Goal: Transaction & Acquisition: Purchase product/service

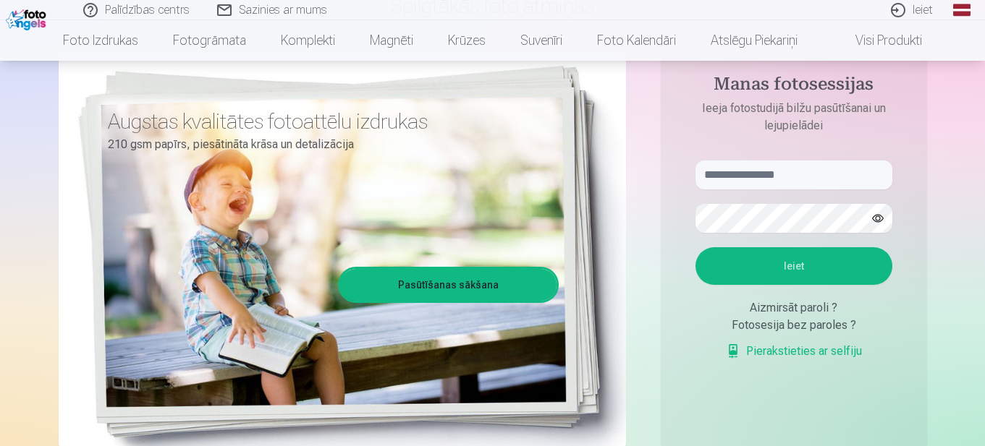
scroll to position [72, 0]
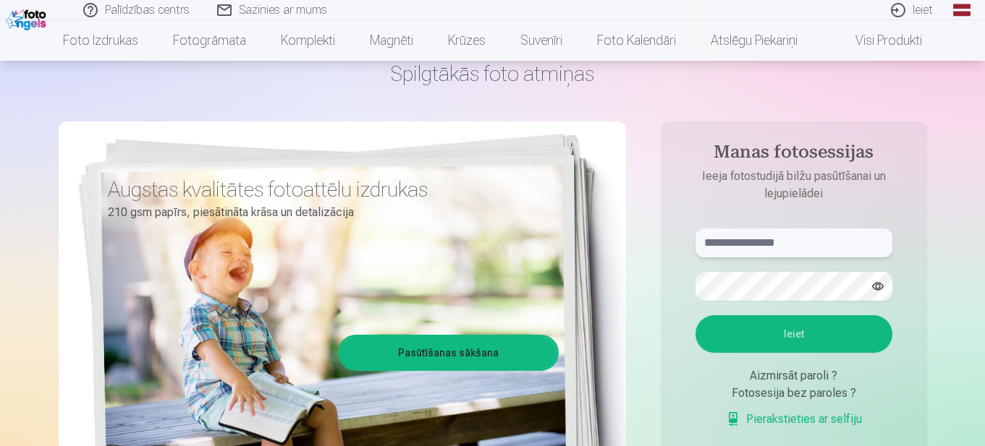
click at [760, 241] on input "text" at bounding box center [793, 243] width 197 height 29
type input "**********"
click at [794, 333] on button "Ieiet" at bounding box center [793, 334] width 197 height 38
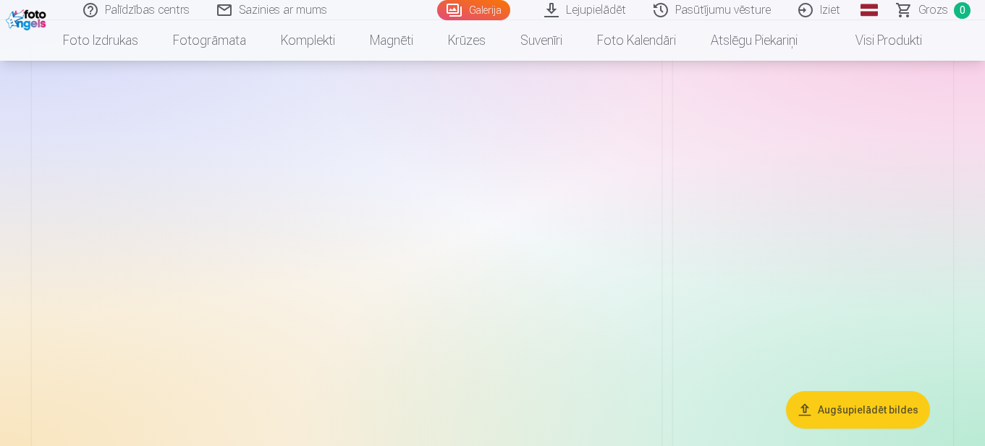
scroll to position [72, 0]
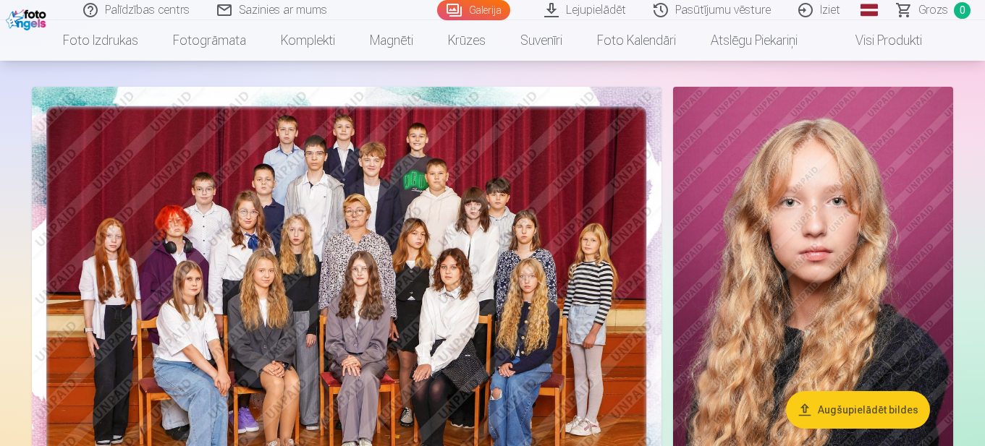
click at [226, 349] on img at bounding box center [347, 297] width 630 height 420
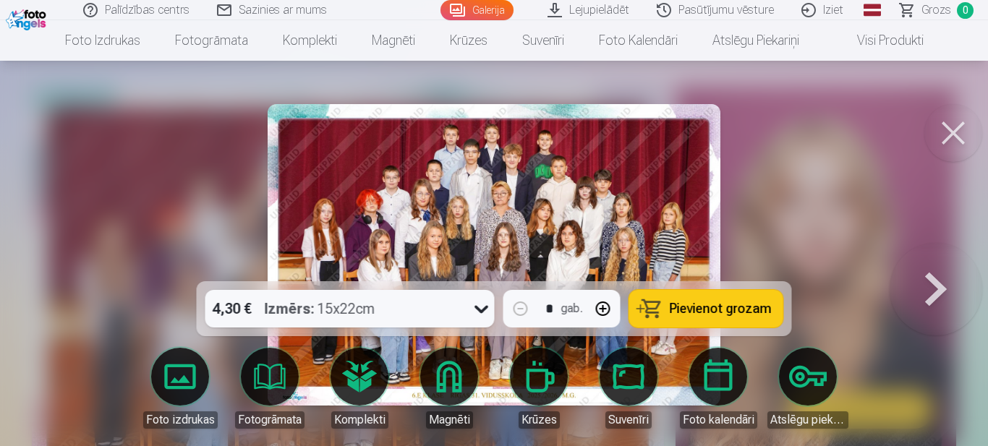
click at [746, 308] on span "Pievienot grozam" at bounding box center [721, 308] width 102 height 13
click at [943, 267] on button at bounding box center [936, 255] width 93 height 24
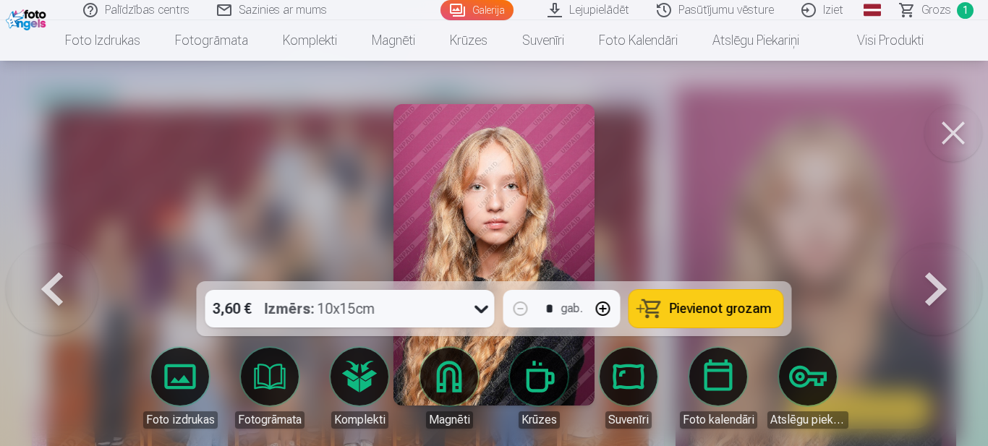
click at [937, 267] on button at bounding box center [936, 255] width 93 height 24
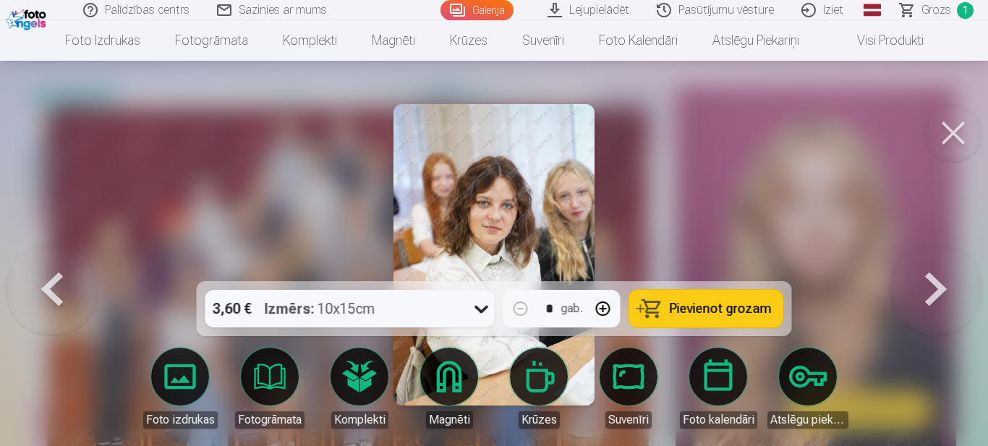
click at [931, 267] on button at bounding box center [936, 255] width 93 height 24
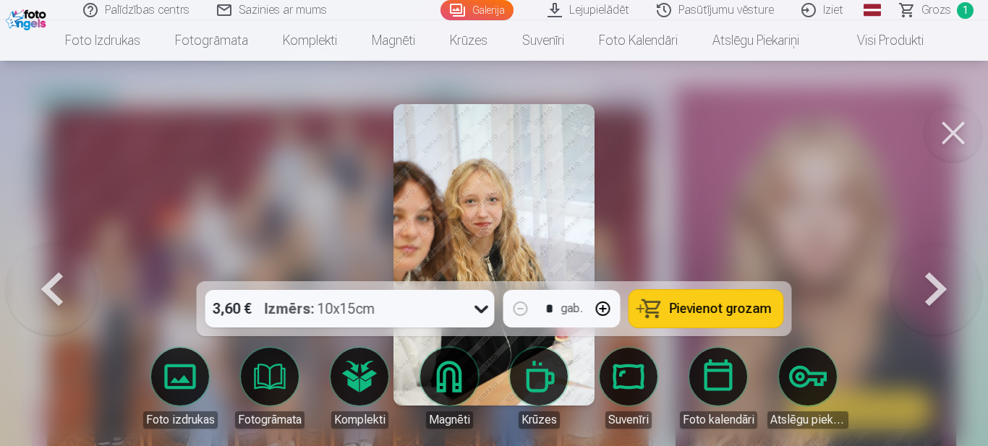
click at [931, 267] on button at bounding box center [936, 255] width 93 height 24
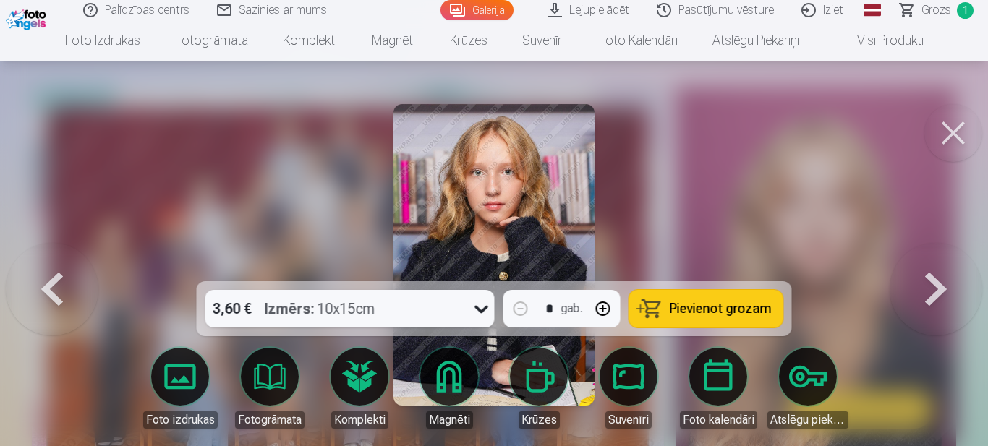
click at [923, 267] on button at bounding box center [936, 255] width 93 height 24
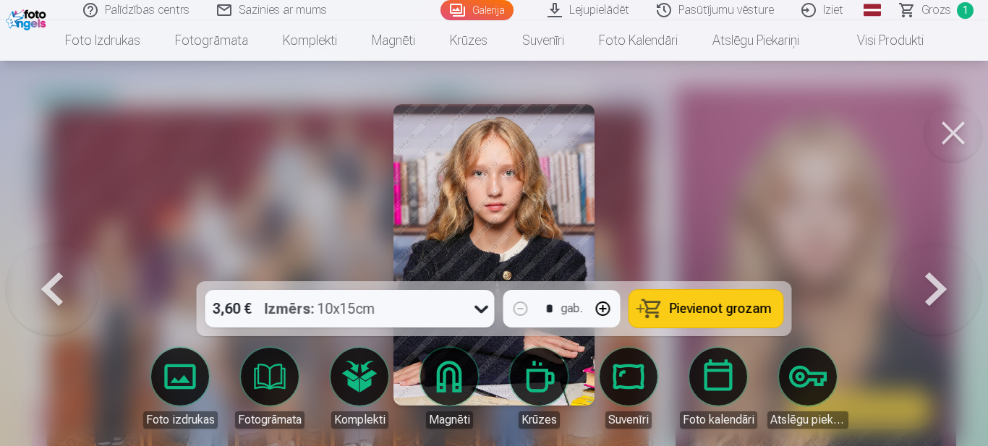
click at [62, 267] on button at bounding box center [52, 255] width 93 height 24
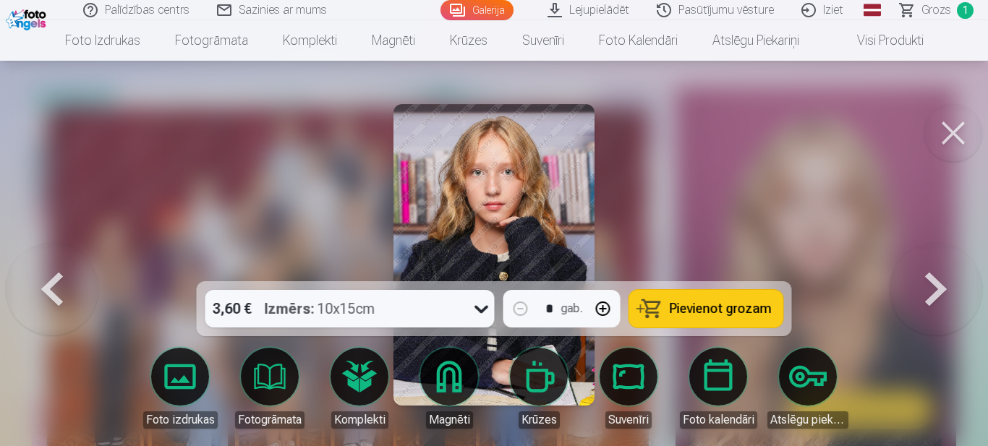
click at [717, 312] on span "Pievienot grozam" at bounding box center [721, 308] width 102 height 13
click at [917, 267] on button at bounding box center [936, 255] width 93 height 24
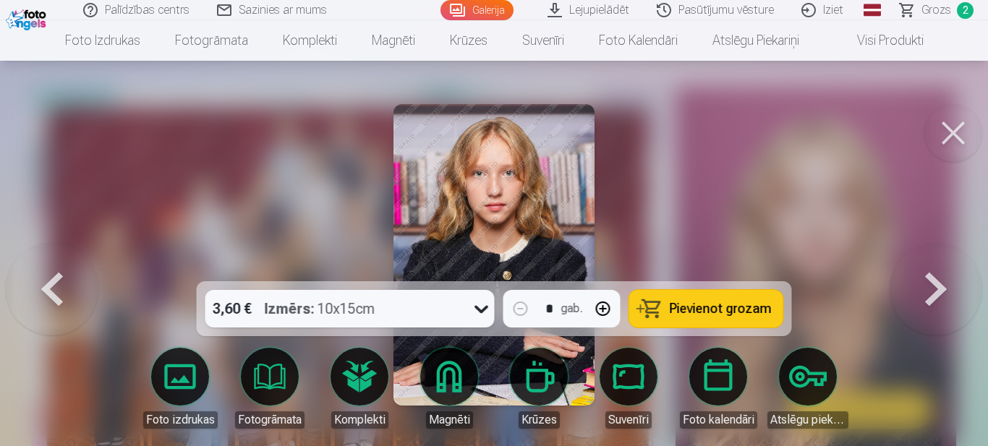
click at [917, 267] on button at bounding box center [936, 255] width 93 height 24
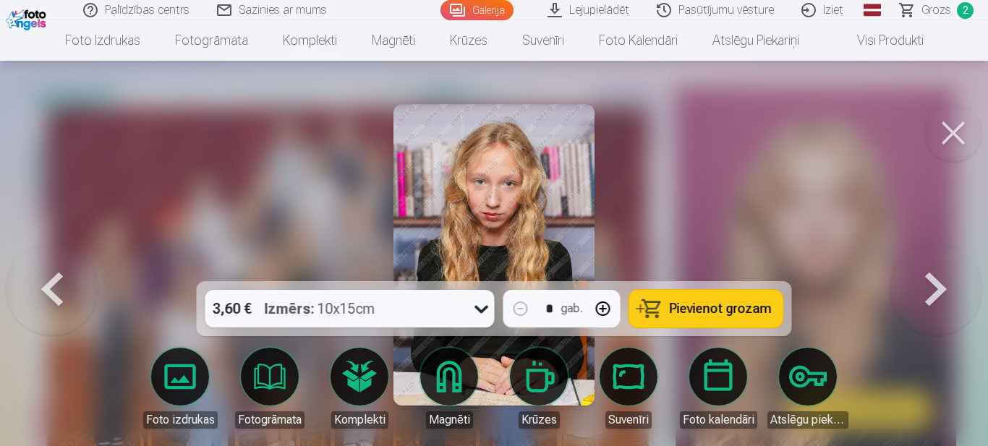
click at [916, 267] on button at bounding box center [936, 255] width 93 height 24
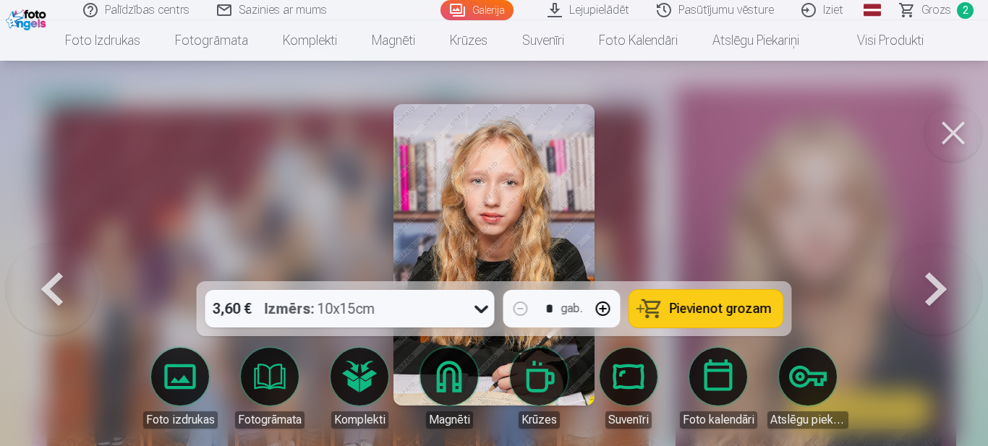
click at [915, 267] on button at bounding box center [936, 255] width 93 height 24
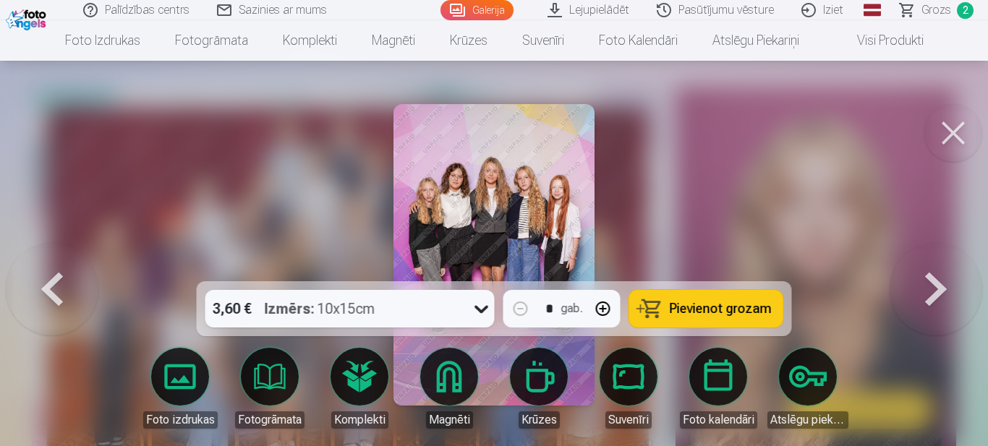
click at [43, 267] on button at bounding box center [52, 255] width 93 height 24
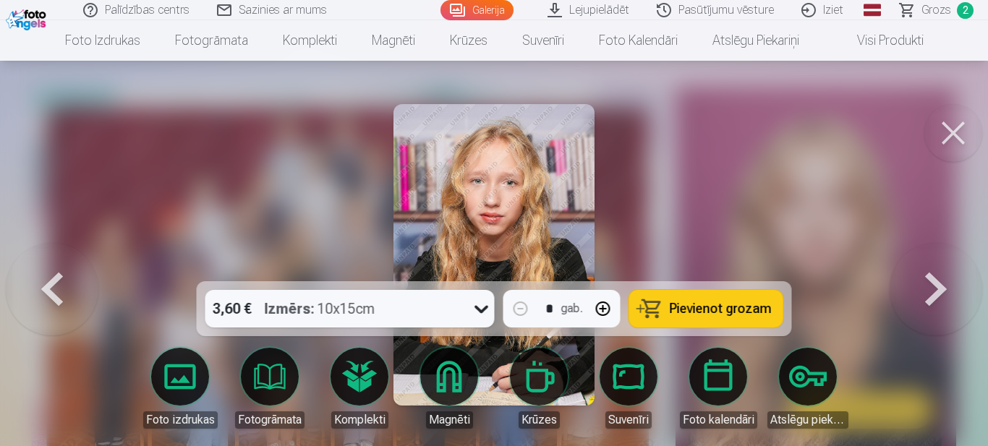
click at [742, 313] on span "Pievienot grozam" at bounding box center [721, 308] width 102 height 13
click at [935, 267] on button at bounding box center [936, 255] width 93 height 24
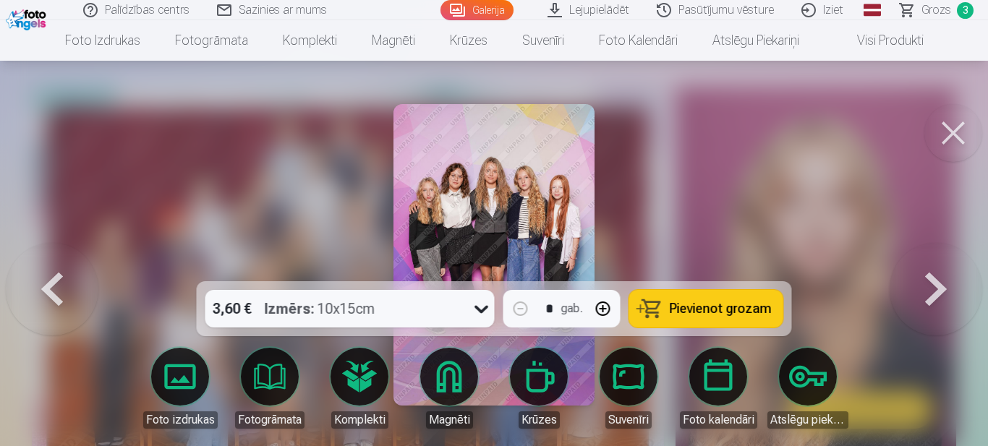
click at [936, 267] on button at bounding box center [936, 255] width 93 height 24
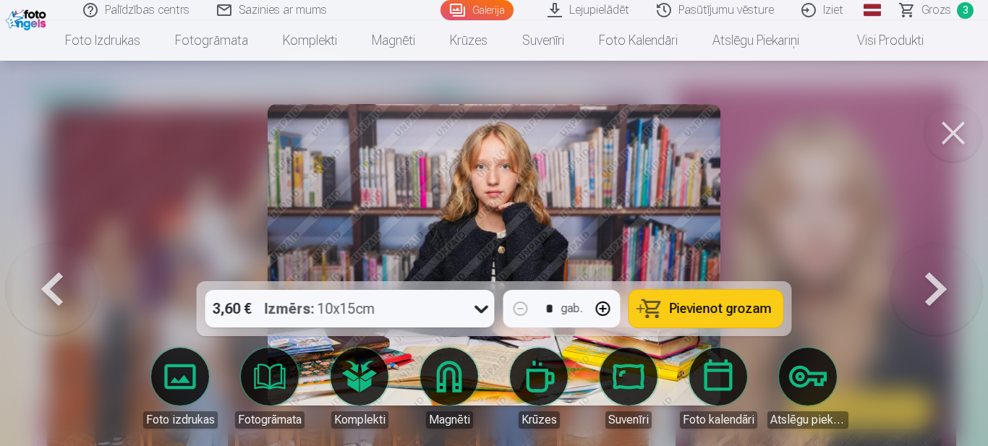
click at [936, 267] on button at bounding box center [936, 255] width 93 height 24
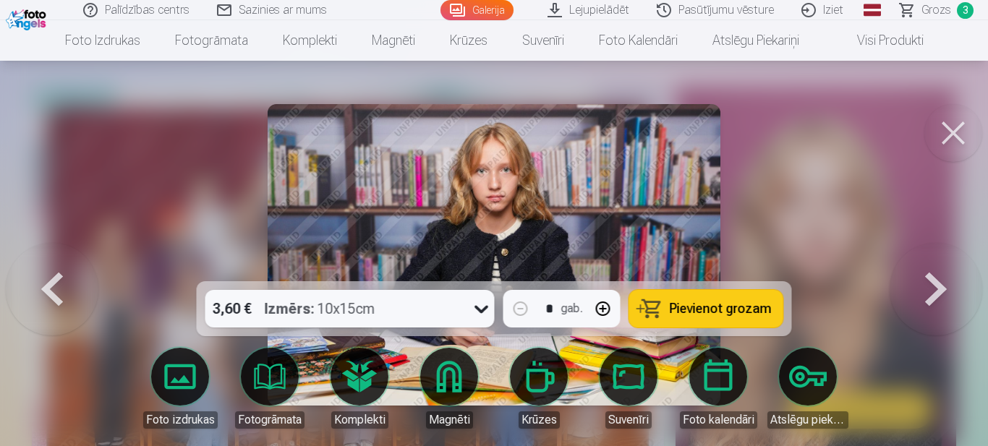
click at [936, 267] on button at bounding box center [936, 255] width 93 height 24
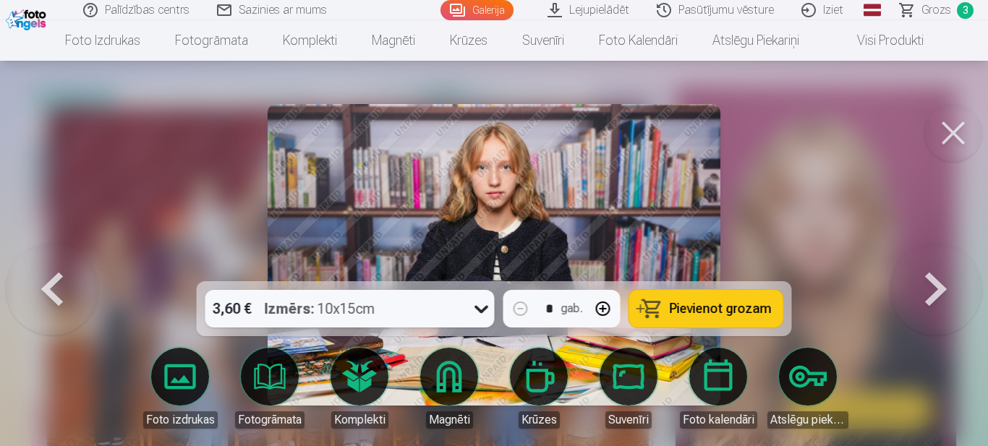
click at [936, 267] on button at bounding box center [936, 255] width 93 height 24
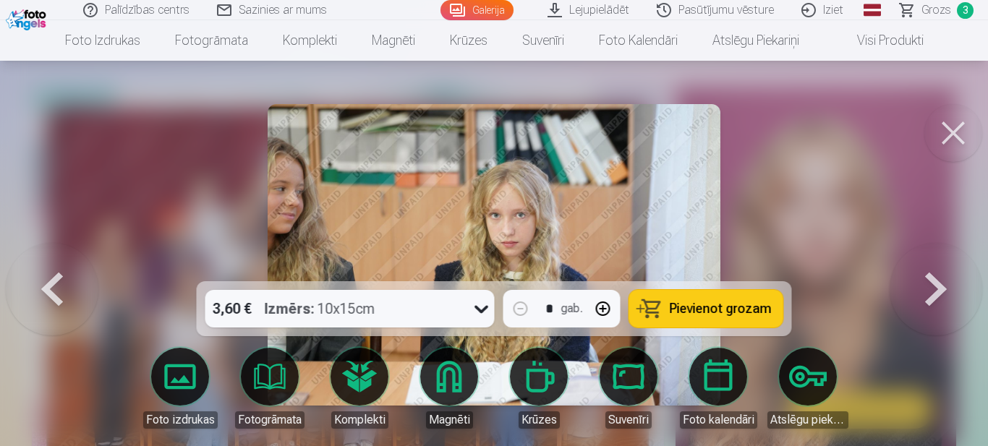
click at [936, 267] on button at bounding box center [936, 255] width 93 height 24
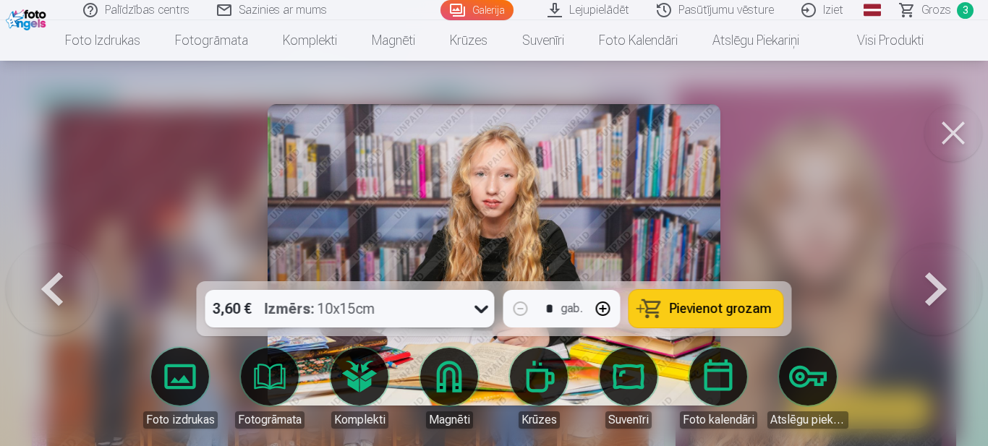
click at [932, 267] on button at bounding box center [936, 255] width 93 height 24
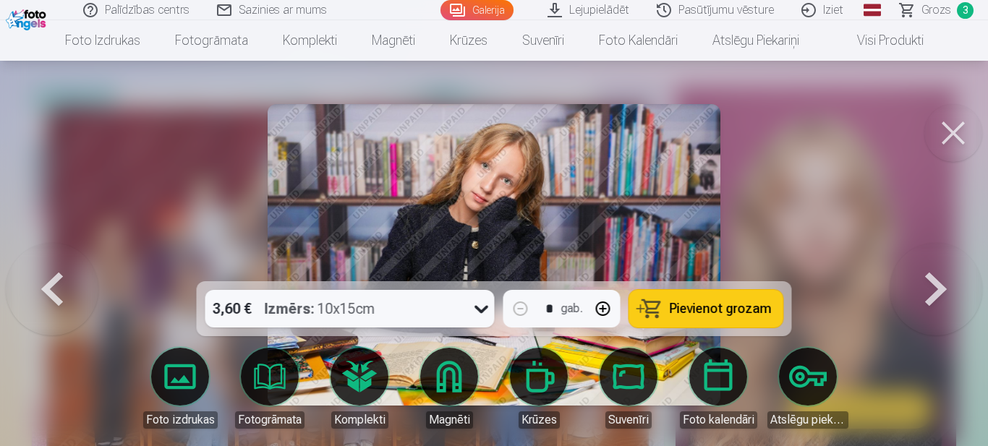
click at [932, 267] on button at bounding box center [936, 255] width 93 height 24
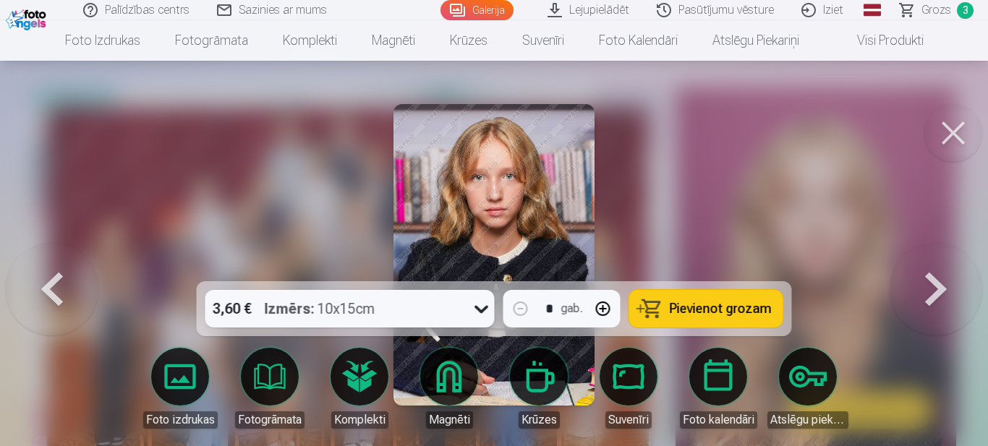
click at [930, 267] on button at bounding box center [936, 255] width 93 height 24
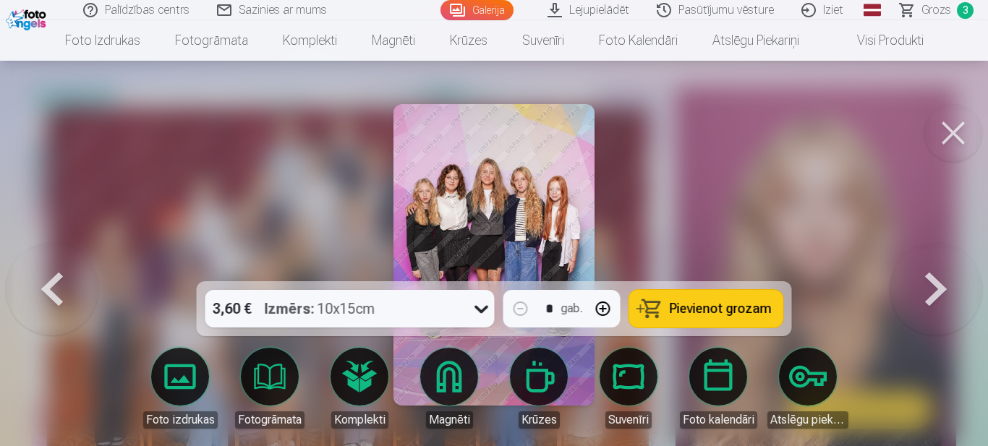
click at [930, 267] on button at bounding box center [936, 255] width 93 height 24
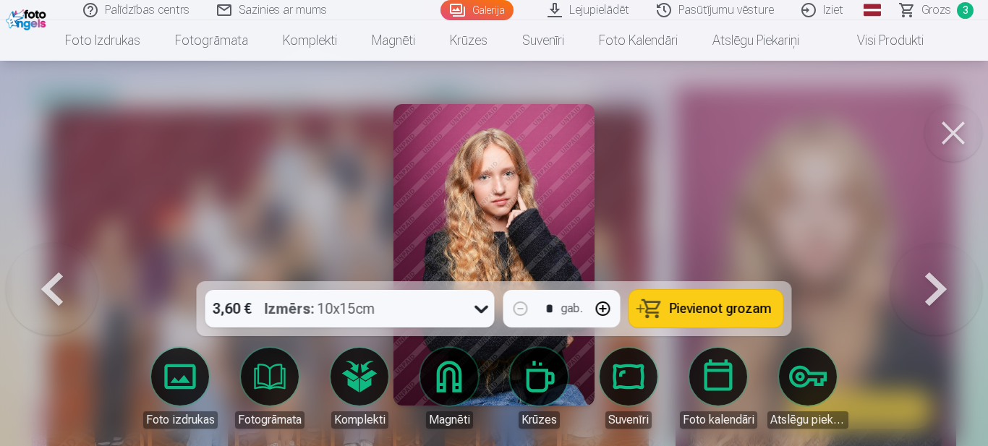
click at [49, 267] on button at bounding box center [52, 255] width 93 height 24
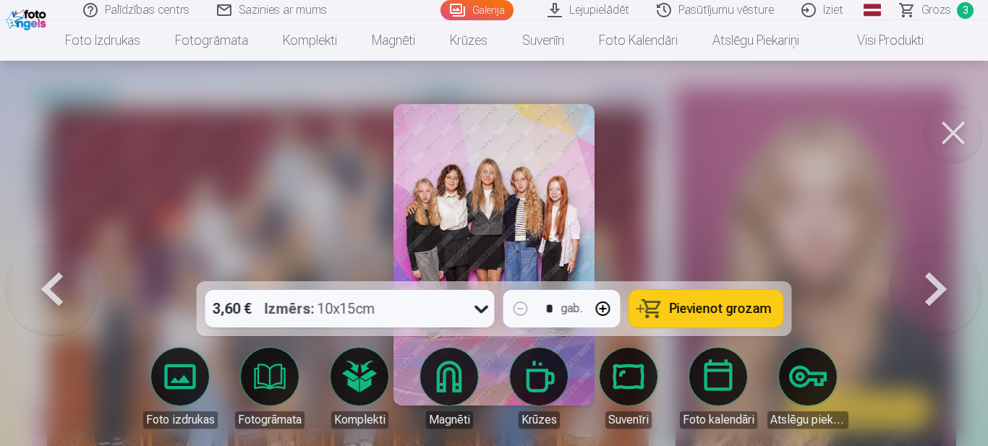
click at [944, 267] on button at bounding box center [936, 255] width 93 height 24
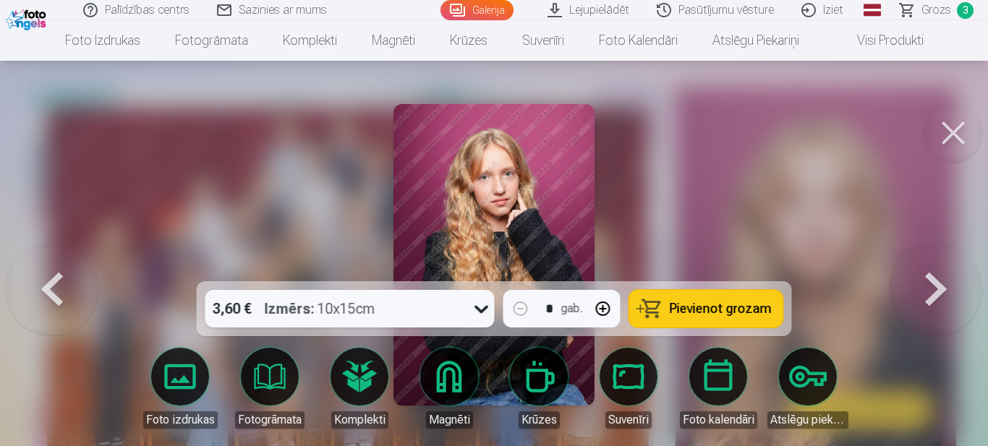
click at [944, 267] on button at bounding box center [936, 255] width 93 height 24
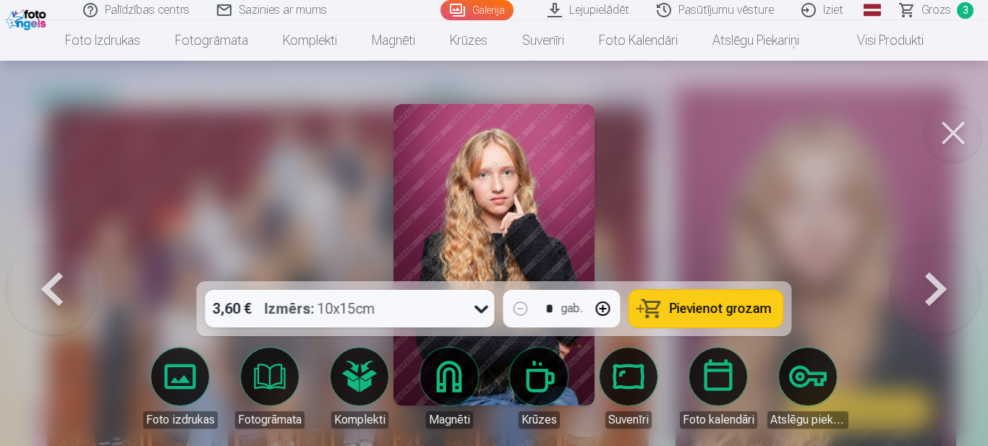
click at [944, 267] on button at bounding box center [936, 255] width 93 height 24
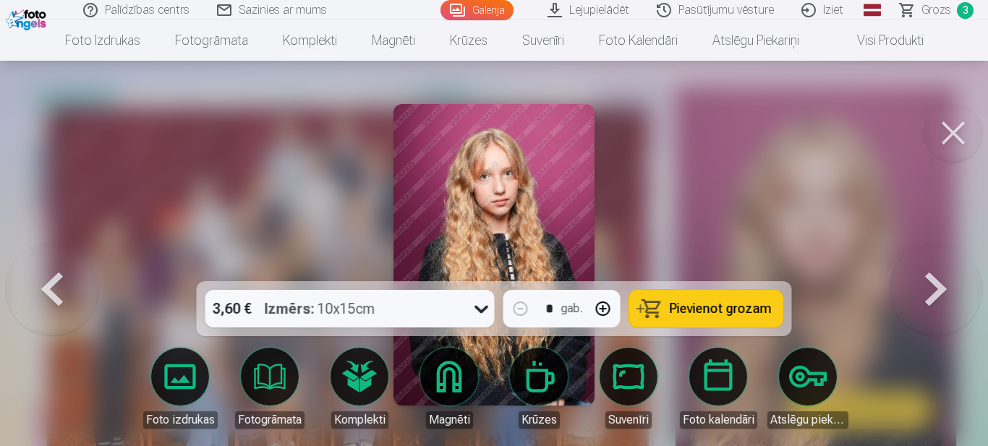
click at [944, 267] on button at bounding box center [936, 255] width 93 height 24
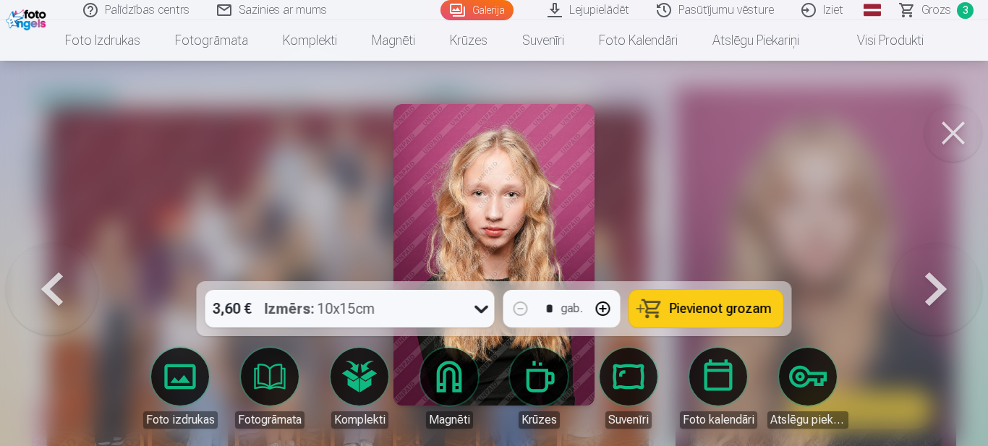
click at [724, 314] on span "Pievienot grozam" at bounding box center [721, 308] width 102 height 13
click at [923, 267] on button at bounding box center [936, 255] width 93 height 24
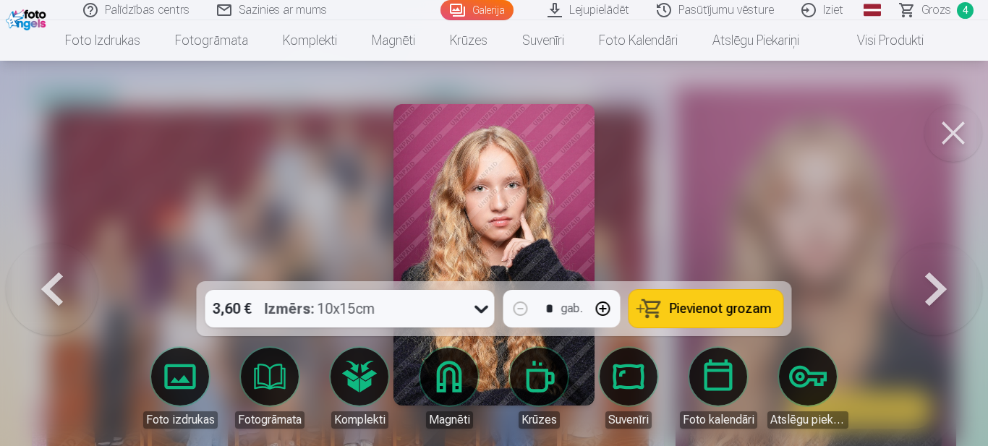
click at [923, 267] on button at bounding box center [936, 255] width 93 height 24
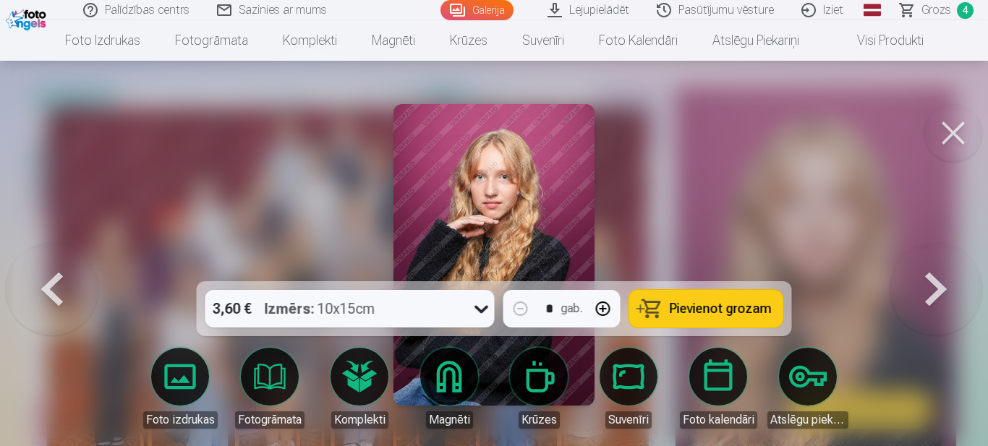
click at [923, 267] on button at bounding box center [936, 255] width 93 height 24
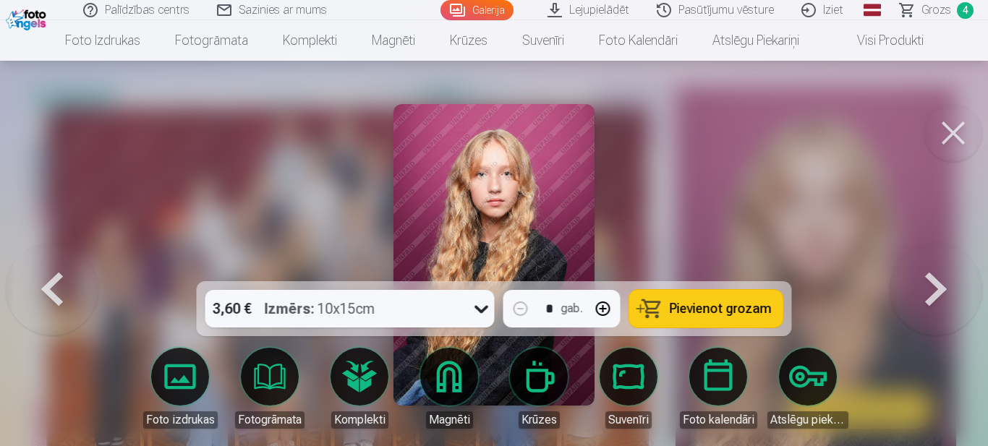
click at [923, 267] on button at bounding box center [936, 255] width 93 height 24
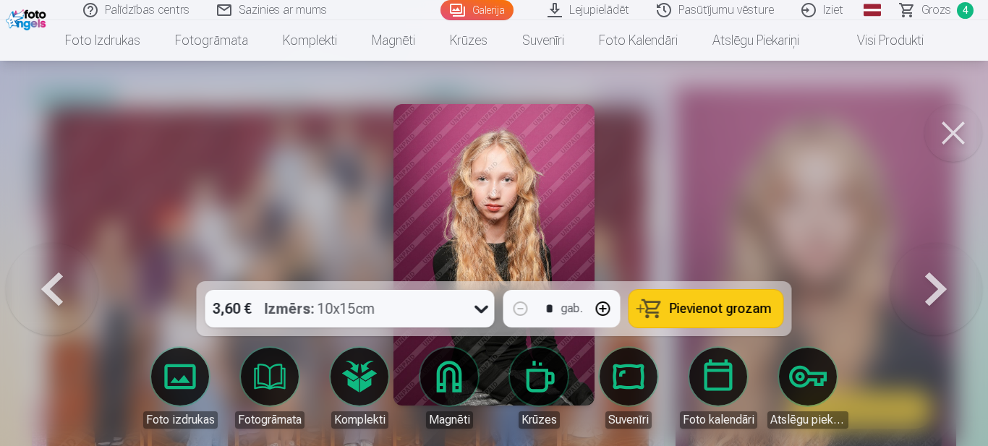
click at [754, 322] on button "Pievienot grozam" at bounding box center [707, 309] width 154 height 38
click at [928, 267] on button at bounding box center [936, 255] width 93 height 24
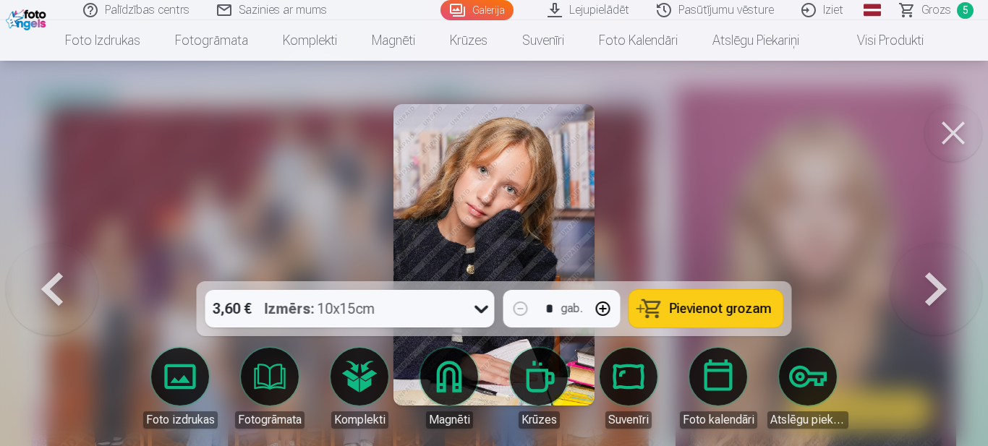
click at [928, 267] on button at bounding box center [936, 255] width 93 height 24
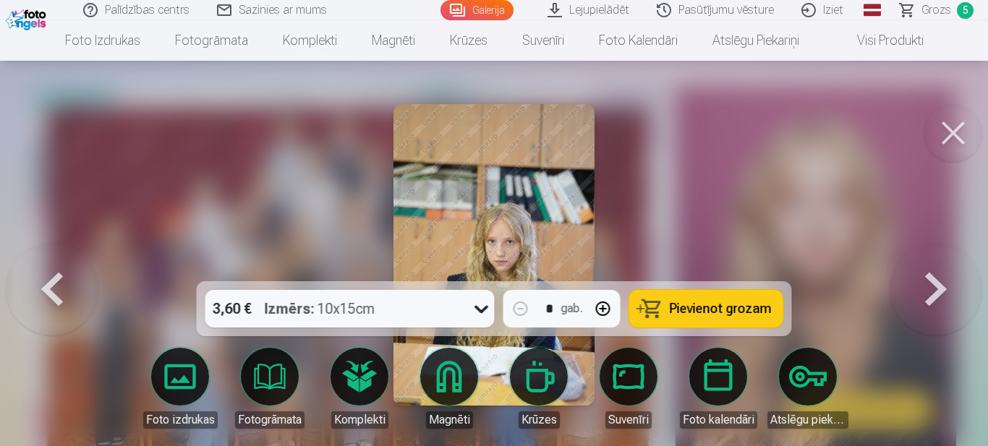
click at [928, 267] on button at bounding box center [936, 255] width 93 height 24
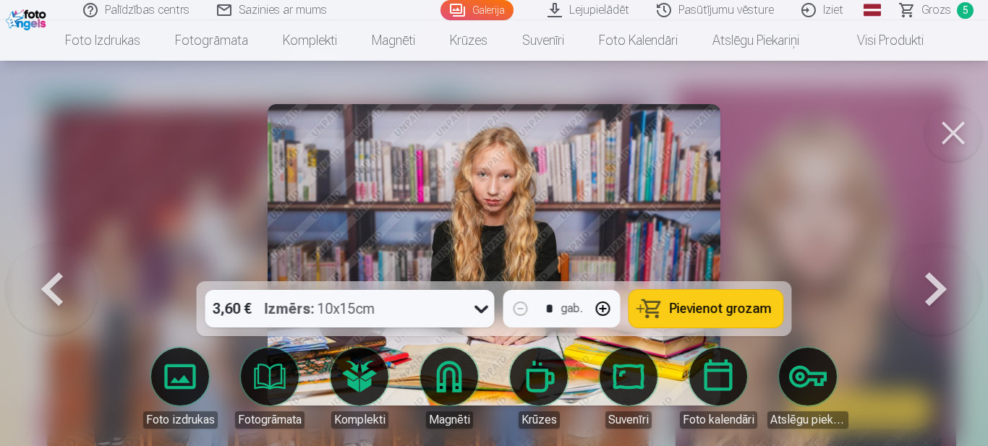
click at [928, 267] on button at bounding box center [936, 255] width 93 height 24
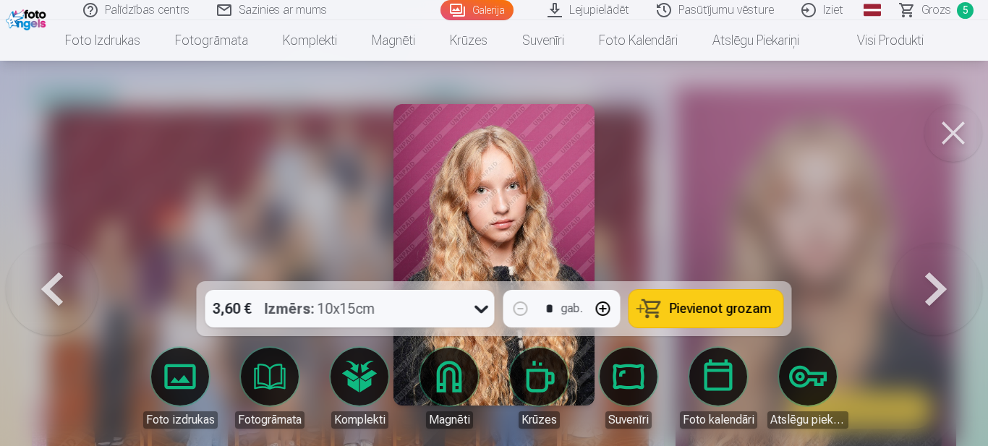
click at [928, 267] on button at bounding box center [936, 255] width 93 height 24
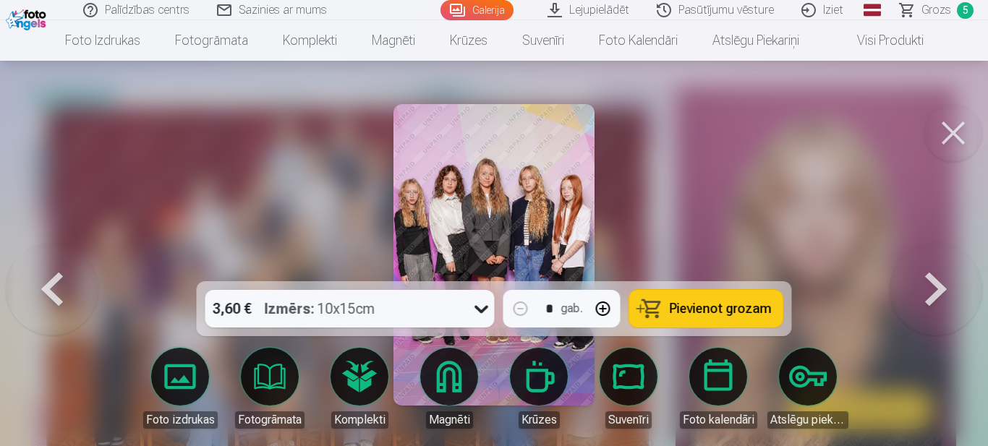
click at [706, 310] on span "Pievienot grozam" at bounding box center [721, 308] width 102 height 13
click at [925, 267] on button at bounding box center [936, 255] width 93 height 24
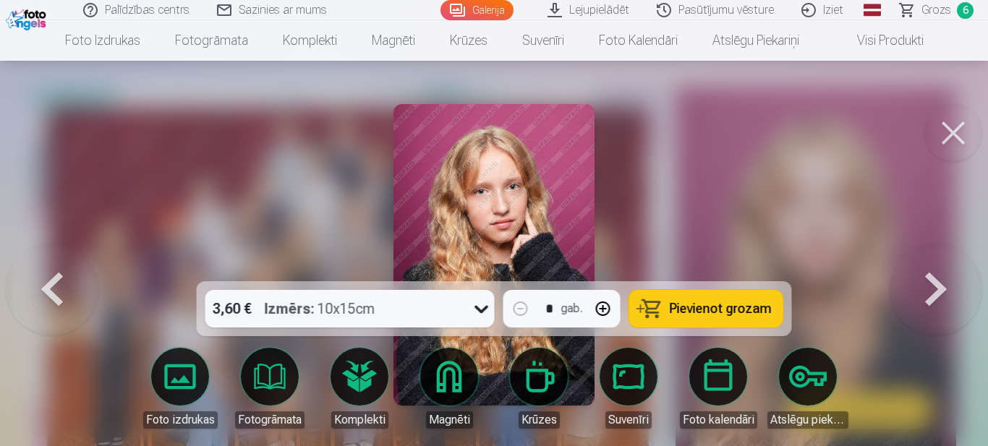
click at [926, 267] on button at bounding box center [936, 255] width 93 height 24
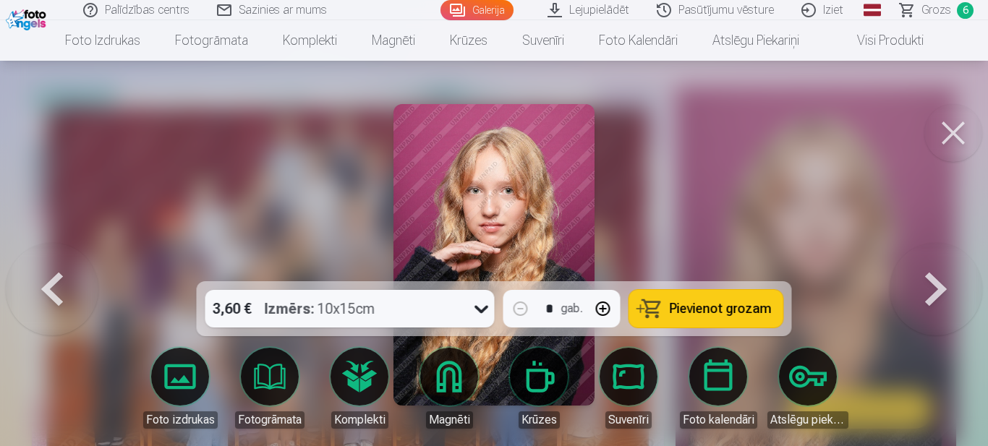
click at [926, 267] on button at bounding box center [936, 255] width 93 height 24
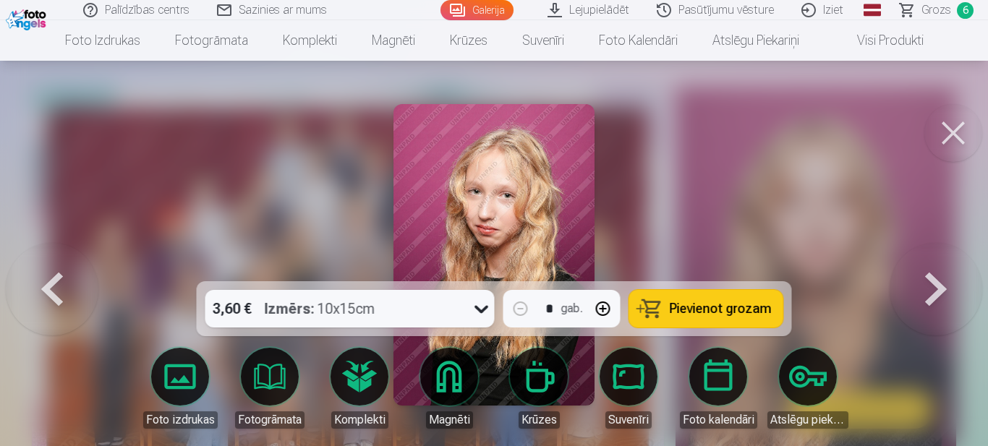
click at [926, 267] on button at bounding box center [936, 255] width 93 height 24
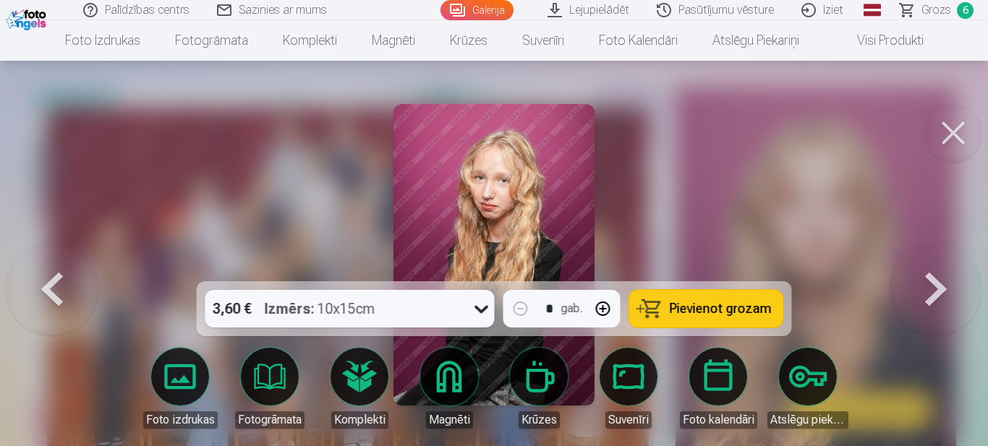
click at [926, 267] on button at bounding box center [936, 255] width 93 height 24
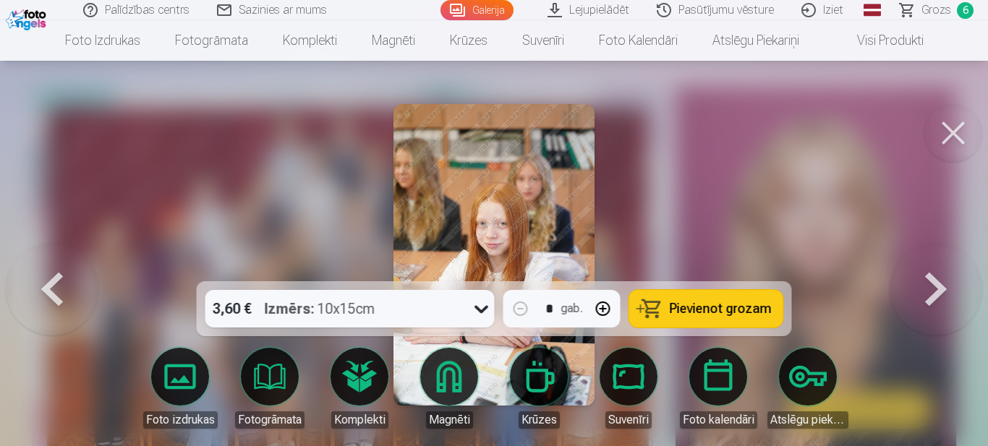
click at [926, 267] on button at bounding box center [936, 255] width 93 height 24
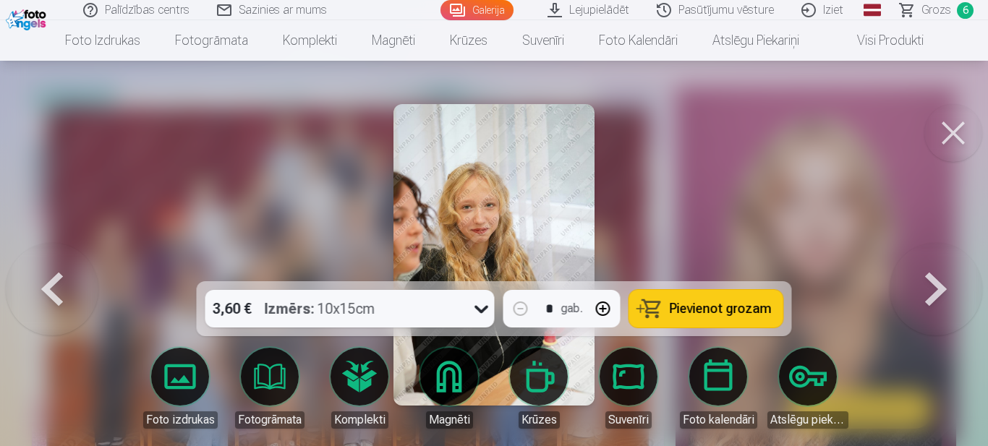
click at [928, 267] on button at bounding box center [936, 255] width 93 height 24
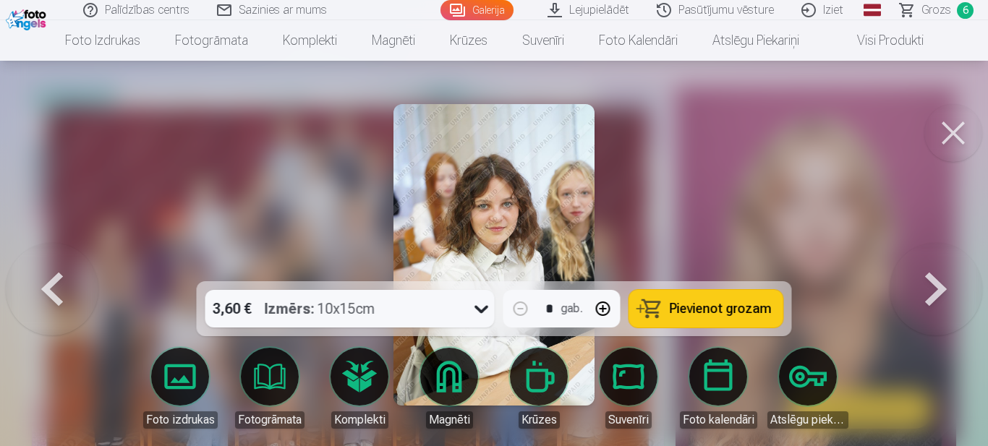
click at [926, 267] on button at bounding box center [936, 255] width 93 height 24
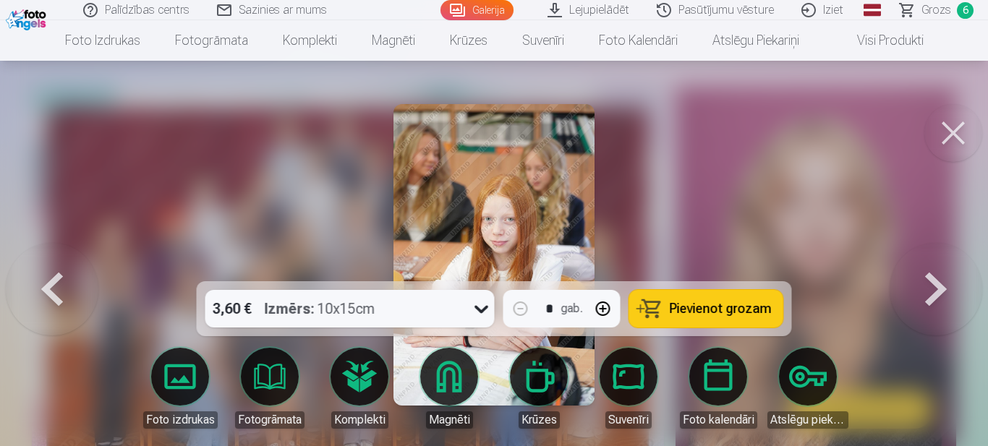
click at [926, 267] on button at bounding box center [936, 255] width 93 height 24
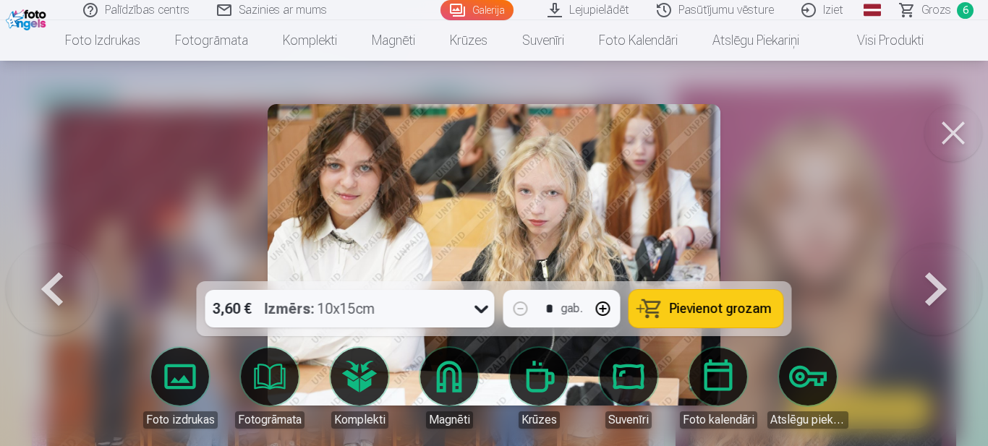
click at [933, 267] on button at bounding box center [936, 255] width 93 height 24
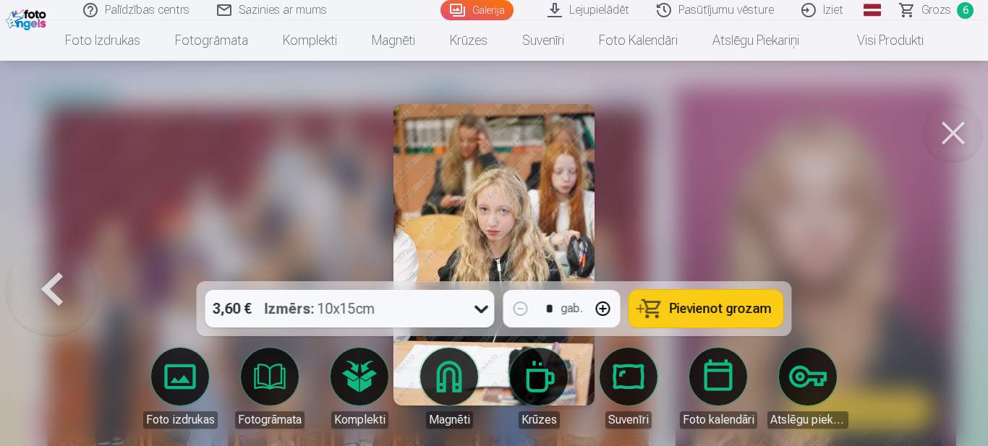
click at [938, 304] on div at bounding box center [494, 223] width 988 height 446
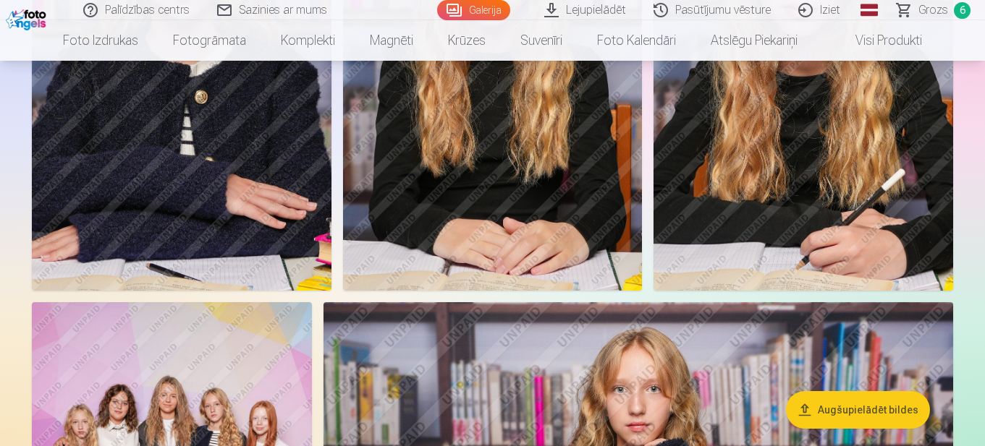
scroll to position [1013, 0]
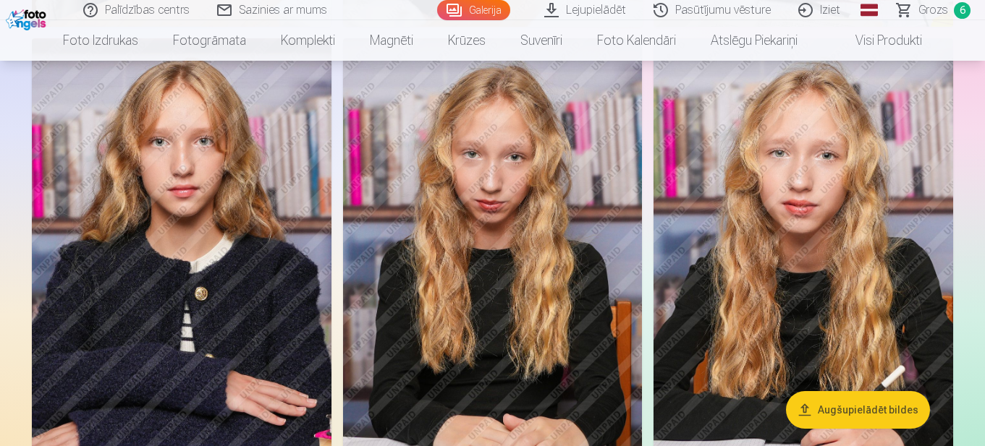
click at [938, 9] on span "Grozs" at bounding box center [933, 9] width 30 height 17
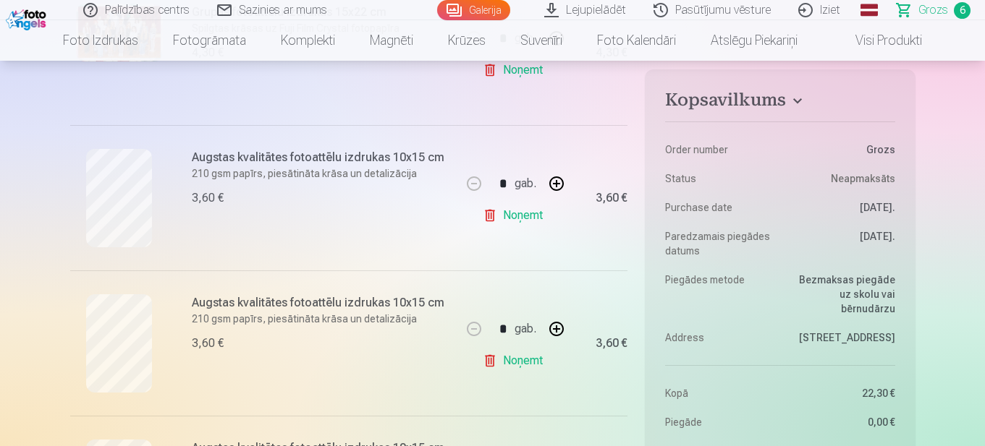
scroll to position [507, 0]
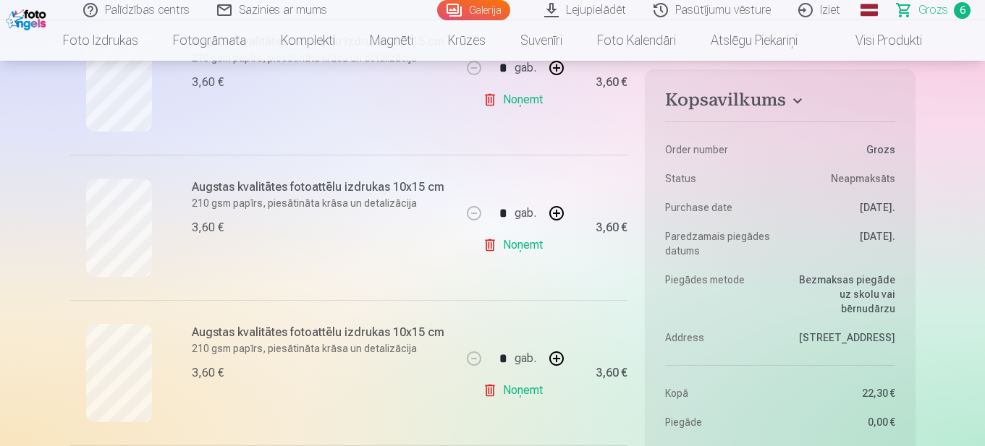
click at [492, 243] on link "Noņemt" at bounding box center [516, 245] width 66 height 29
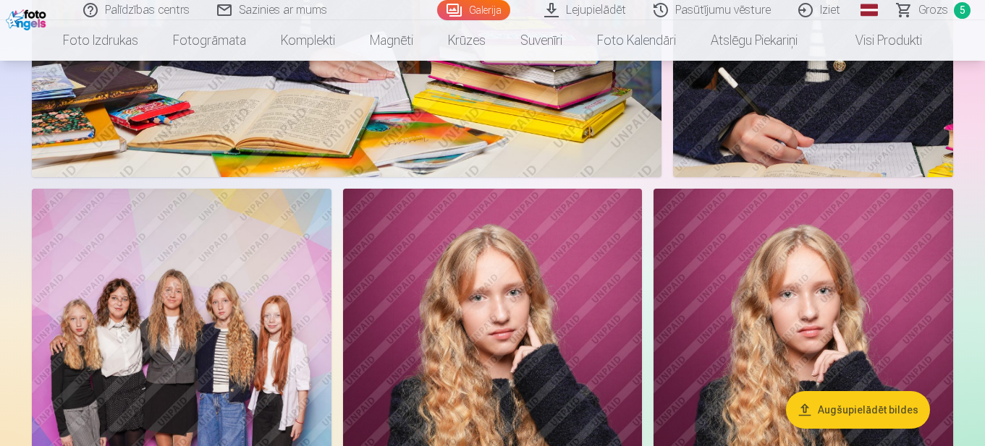
scroll to position [4848, 0]
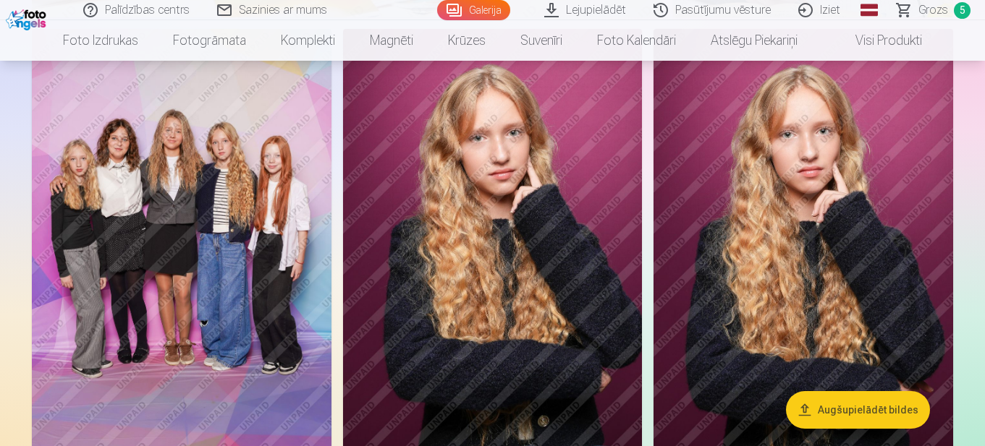
click at [231, 331] on img at bounding box center [182, 253] width 300 height 449
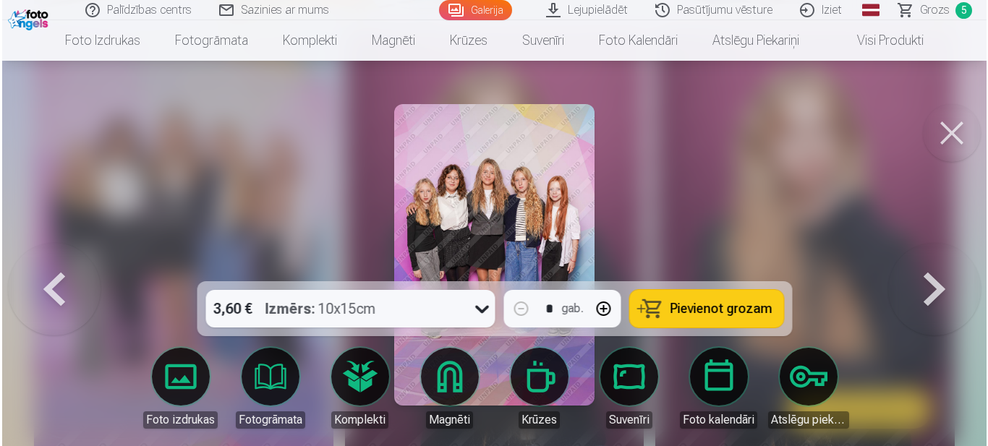
scroll to position [4865, 0]
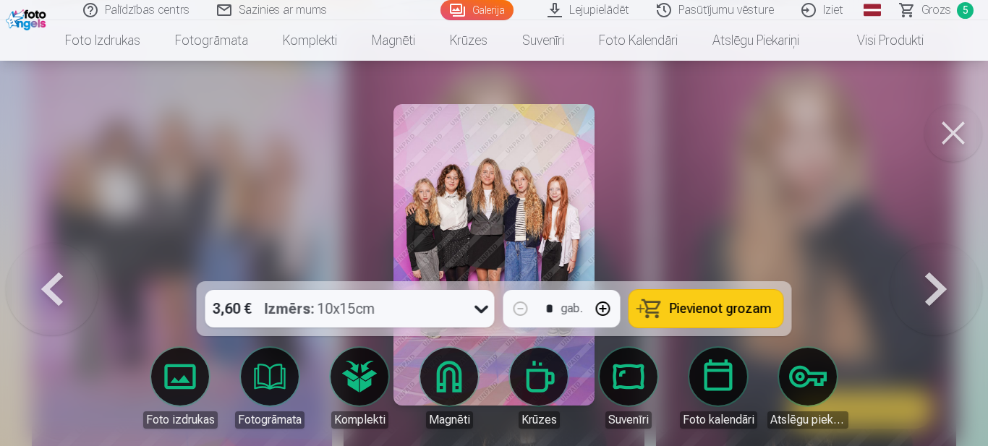
click at [693, 298] on button "Pievienot grozam" at bounding box center [707, 309] width 154 height 38
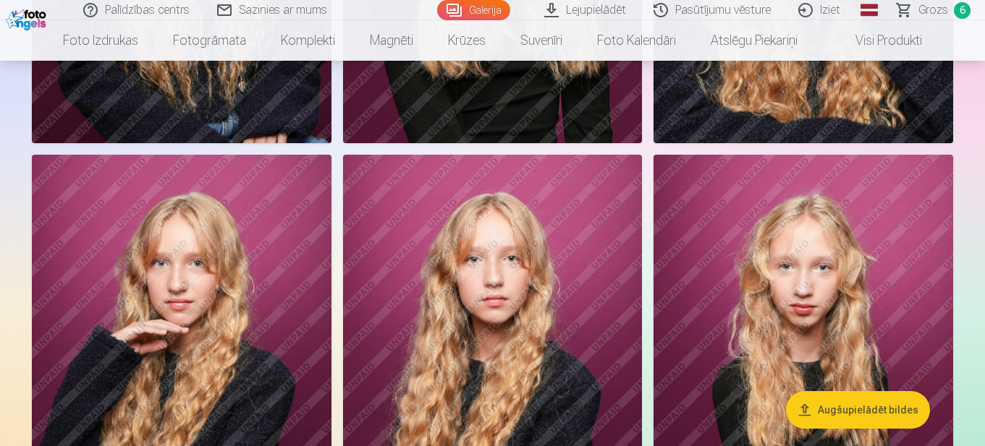
scroll to position [5789, 0]
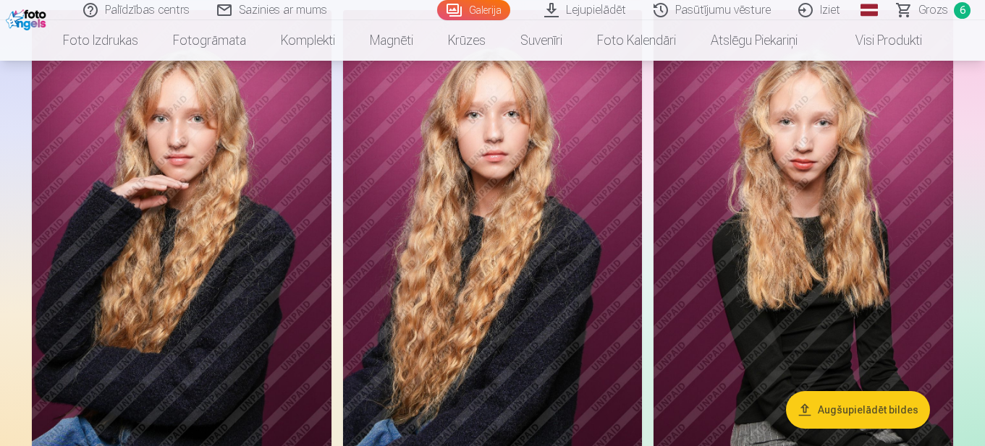
click at [925, 10] on span "Grozs" at bounding box center [933, 9] width 30 height 17
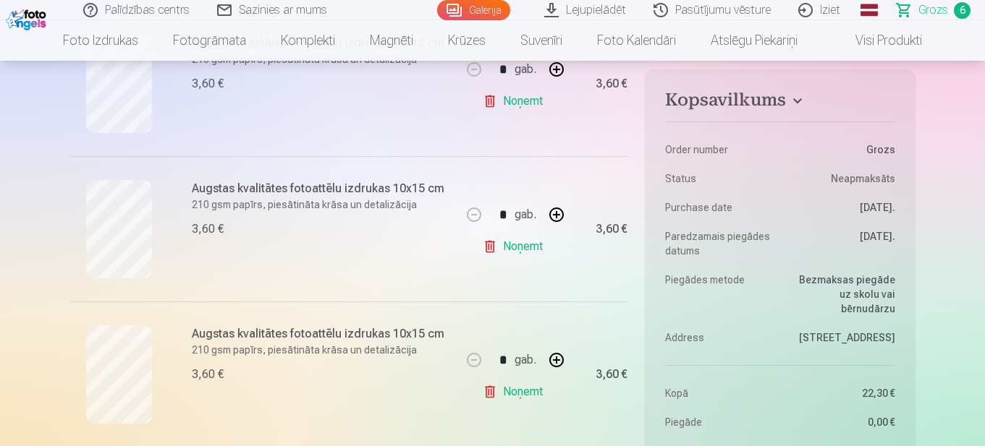
scroll to position [651, 0]
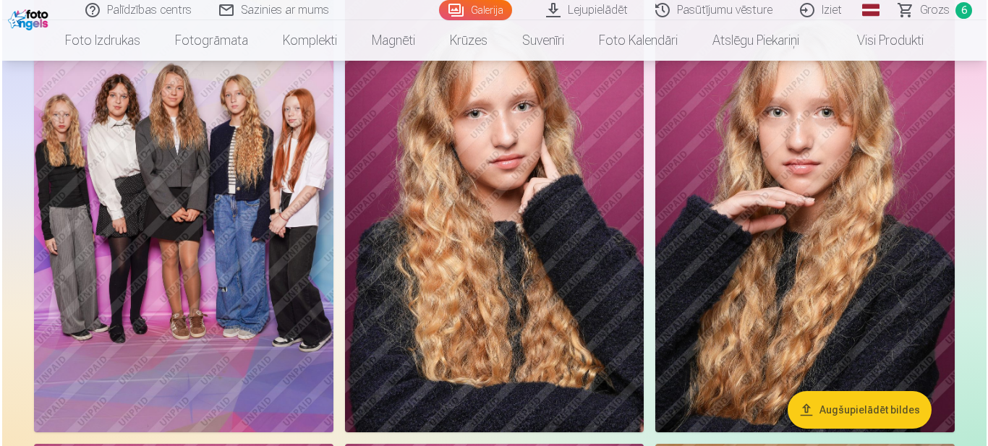
scroll to position [7381, 0]
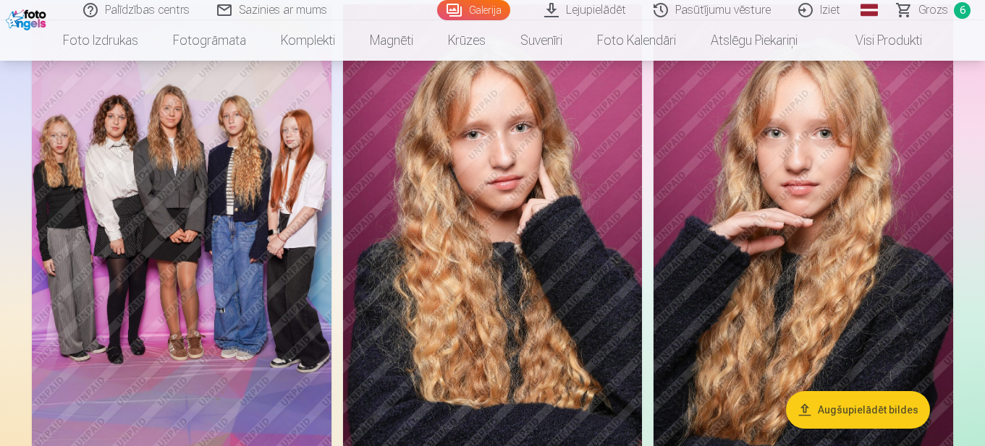
click at [222, 372] on img at bounding box center [182, 228] width 300 height 449
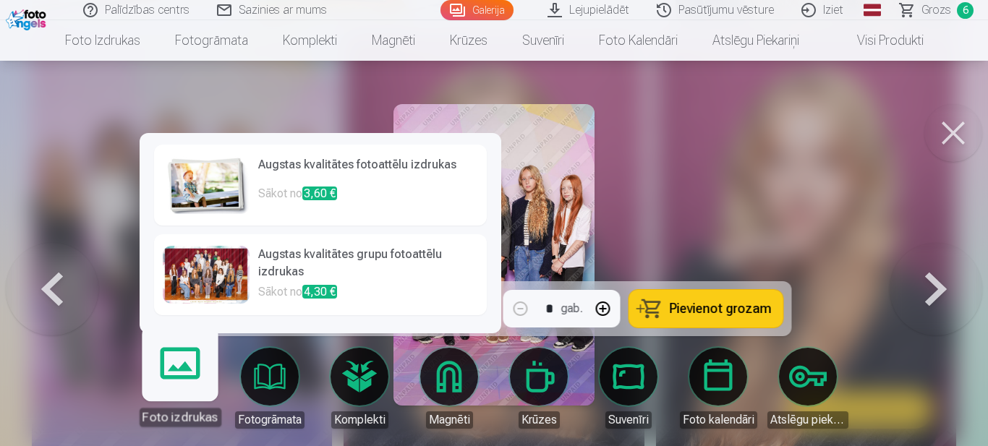
click at [192, 375] on link "Foto izdrukas" at bounding box center [179, 382] width 89 height 89
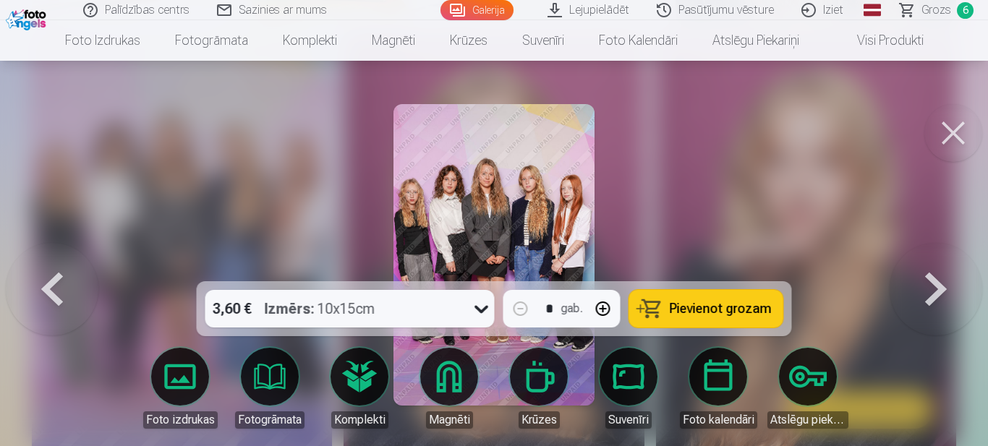
click at [88, 267] on button at bounding box center [52, 255] width 93 height 24
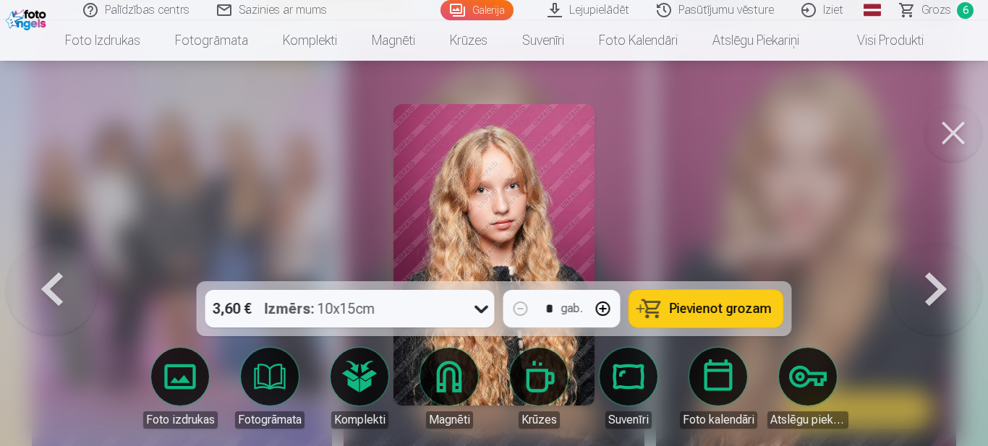
click at [942, 140] on button at bounding box center [954, 133] width 58 height 58
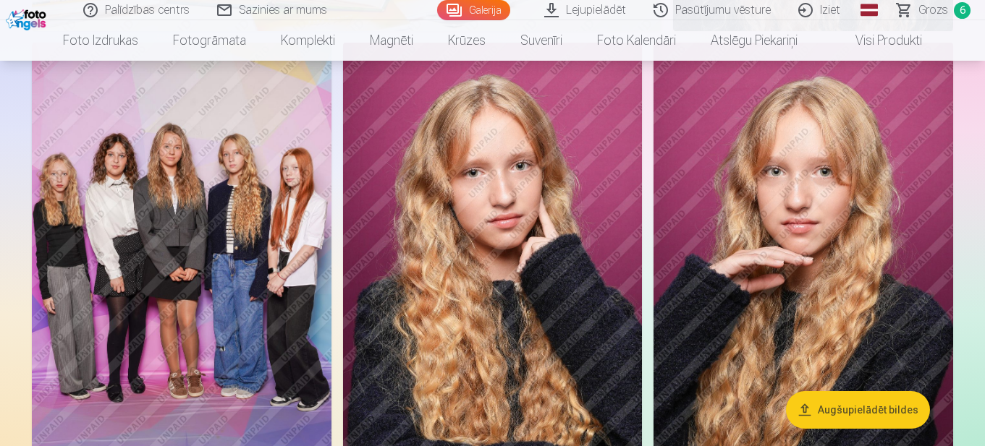
scroll to position [7209, 0]
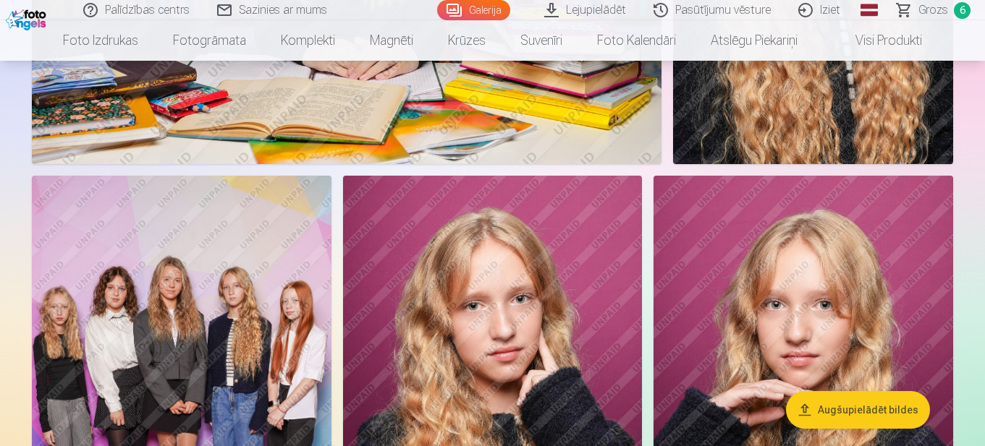
click at [92, 299] on img at bounding box center [182, 400] width 300 height 449
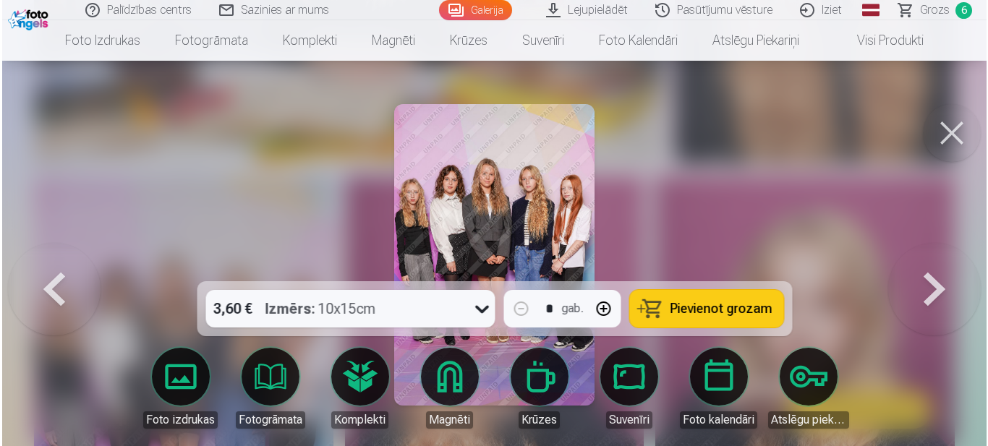
scroll to position [7236, 0]
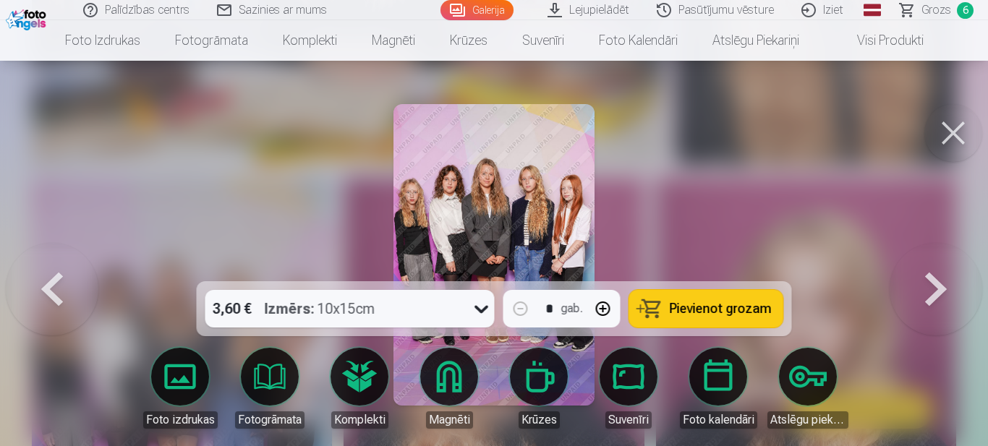
click at [409, 221] on img at bounding box center [494, 255] width 201 height 302
click at [410, 219] on img at bounding box center [494, 255] width 201 height 302
click at [410, 218] on img at bounding box center [494, 255] width 201 height 302
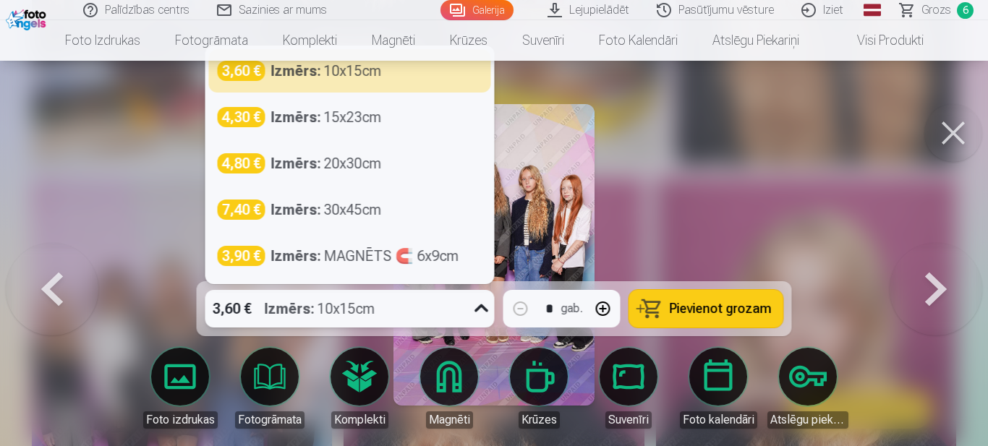
click at [481, 309] on icon at bounding box center [481, 308] width 23 height 23
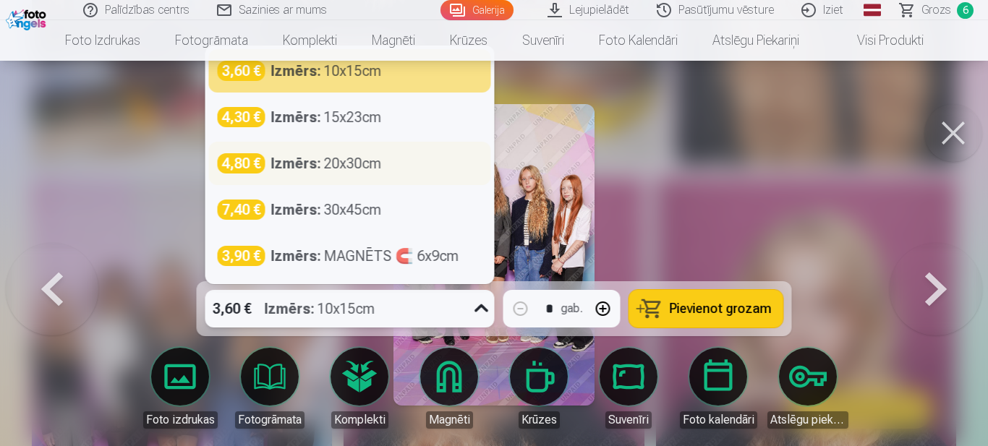
click at [347, 166] on div "Izmērs : 20x30cm" at bounding box center [326, 163] width 111 height 20
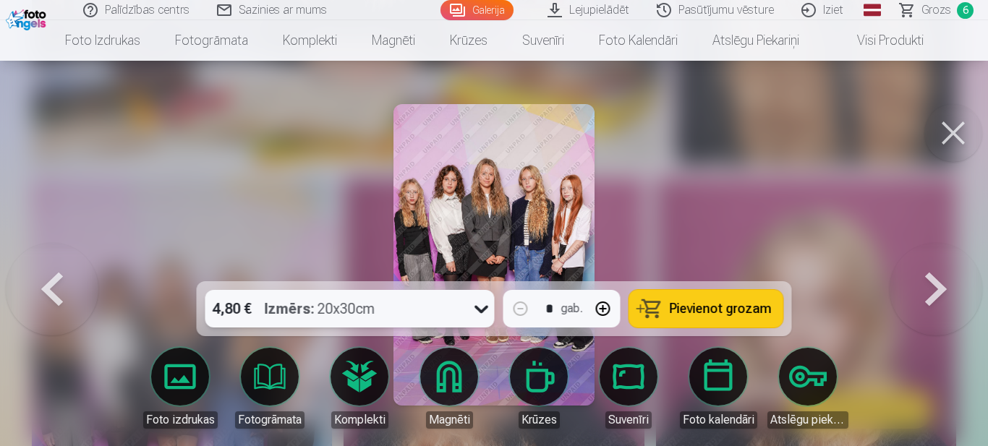
click at [464, 305] on div "4,80 € Izmērs : 20x30cm" at bounding box center [336, 309] width 262 height 38
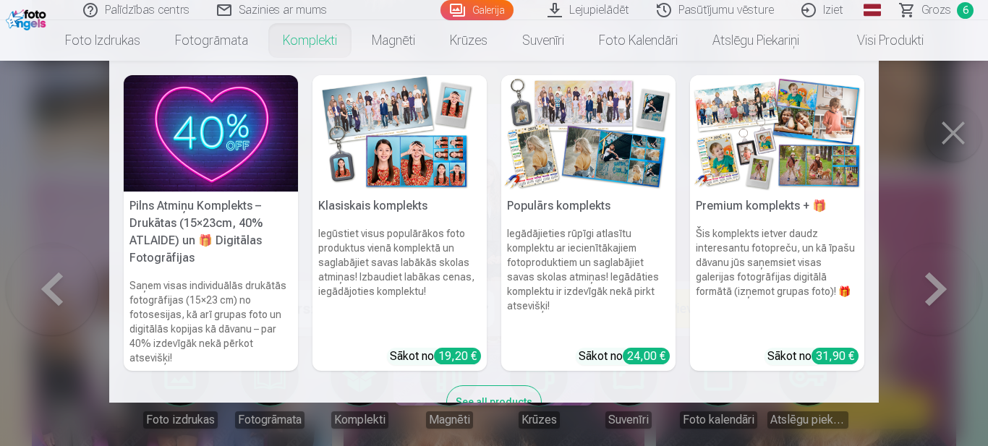
click at [961, 137] on nav "Pilns Atmiņu Komplekts – Drukātas (15×23cm, 40% ATLAIDE) un 🎁 Digitālas Fotogrā…" at bounding box center [494, 232] width 988 height 342
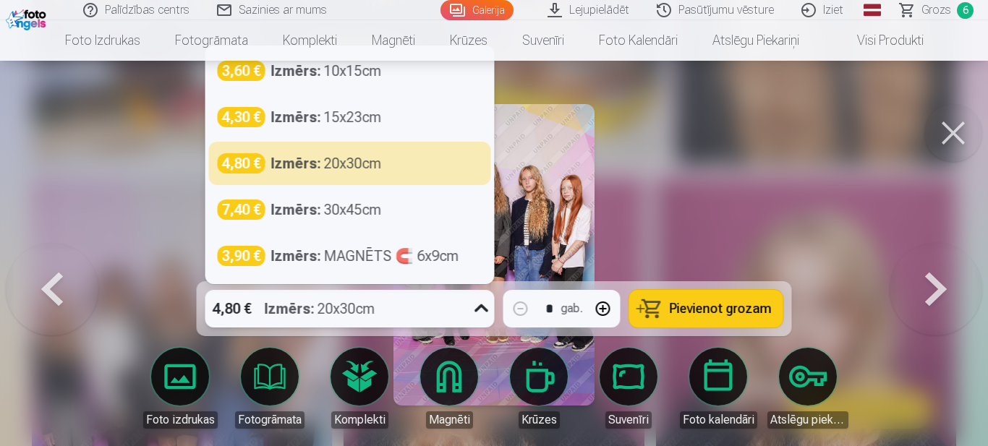
drag, startPoint x: 463, startPoint y: 311, endPoint x: 454, endPoint y: 308, distance: 9.2
click at [464, 311] on div "4,80 € Izmērs : 20x30cm" at bounding box center [349, 309] width 289 height 38
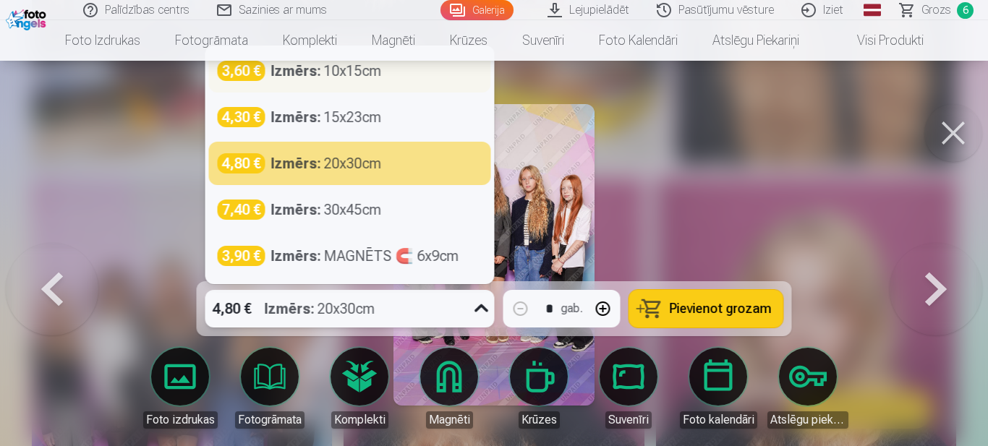
click at [356, 71] on div "Izmērs : 10x15cm" at bounding box center [326, 71] width 111 height 20
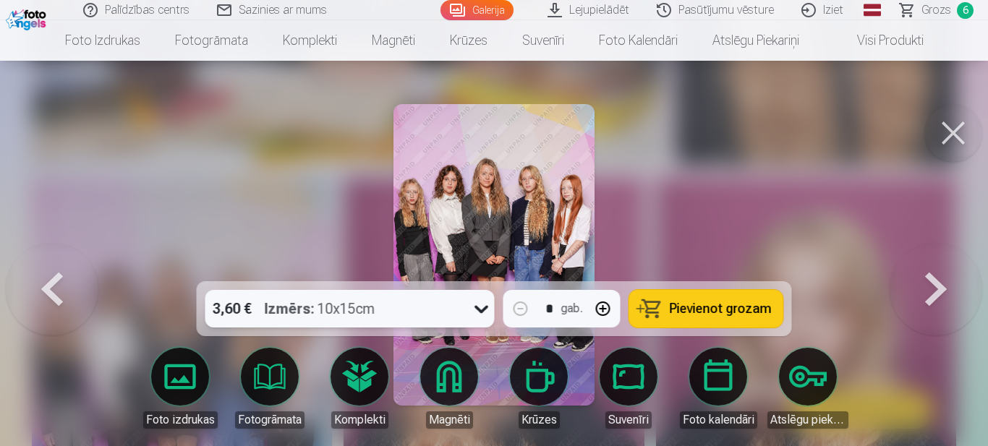
click at [413, 222] on img at bounding box center [494, 255] width 201 height 302
click at [412, 223] on img at bounding box center [494, 255] width 201 height 302
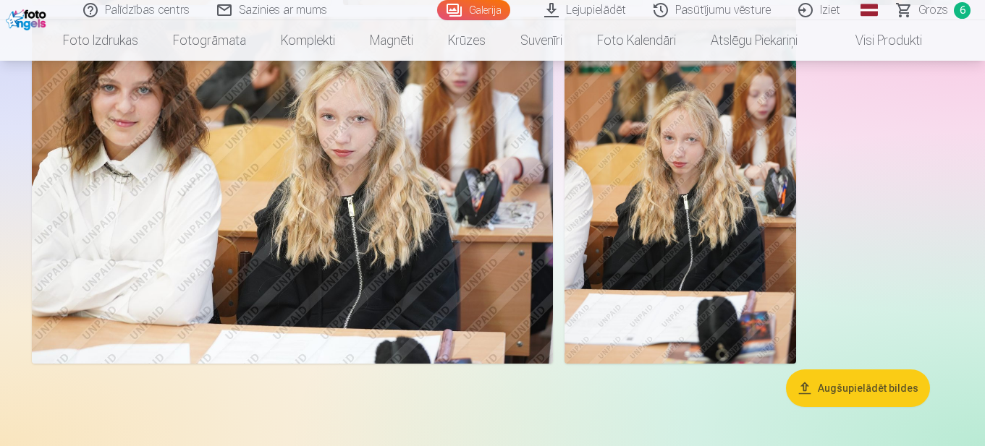
scroll to position [8729, 0]
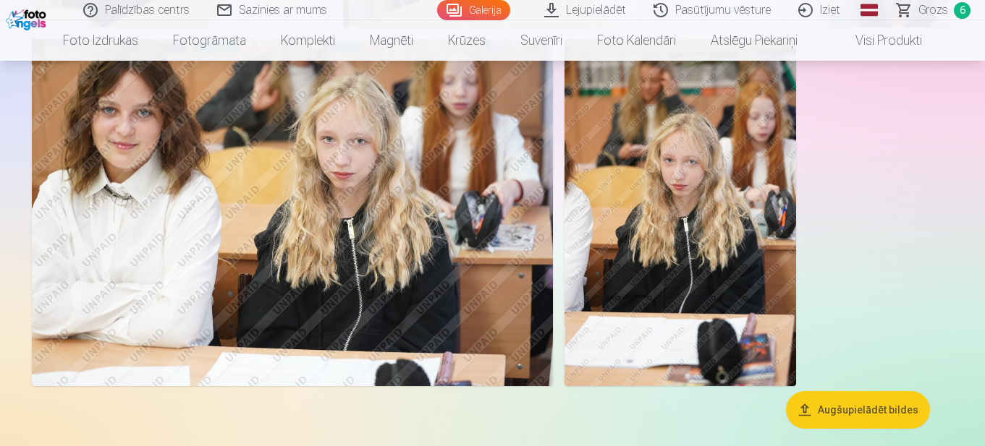
click at [693, 249] on img at bounding box center [680, 212] width 232 height 347
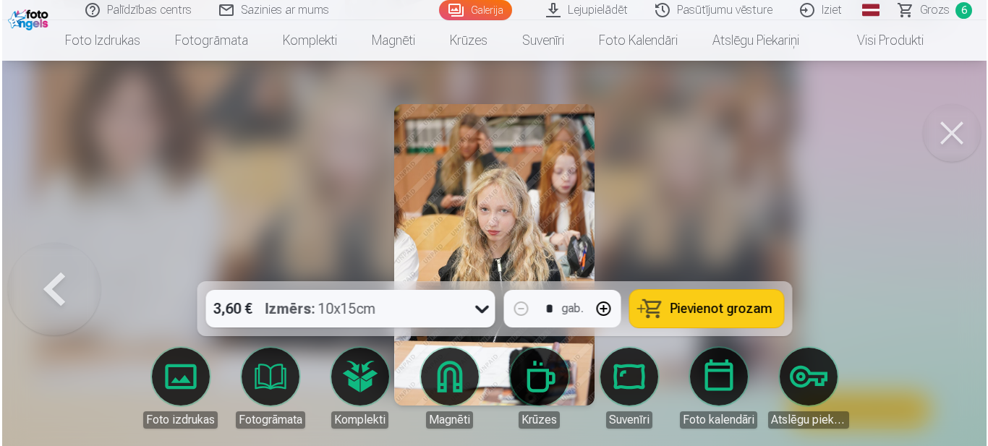
scroll to position [8760, 0]
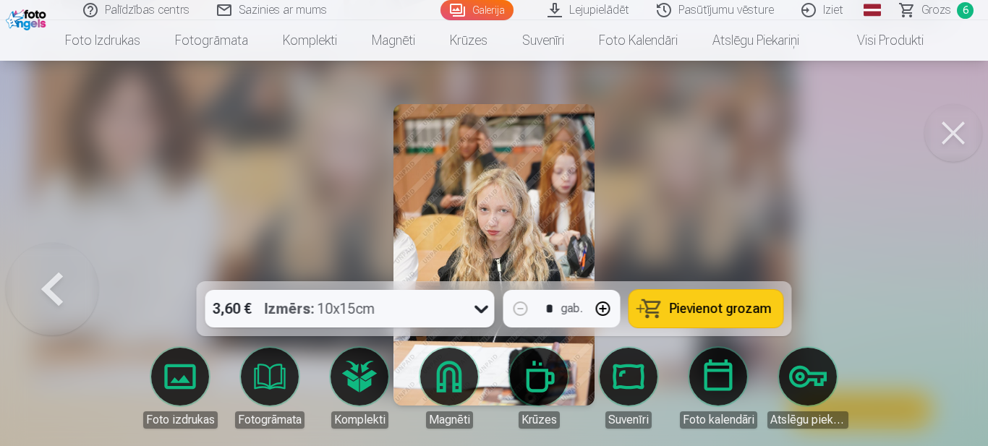
click at [686, 308] on span "Pievienot grozam" at bounding box center [721, 308] width 102 height 13
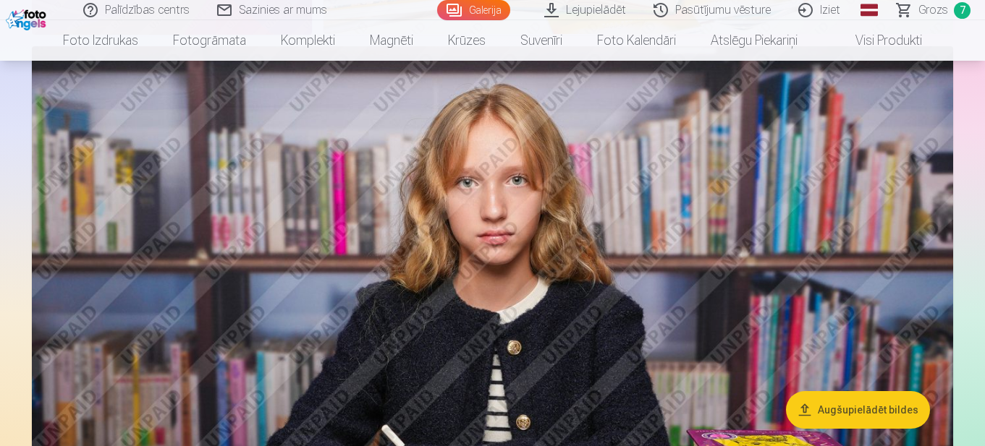
scroll to position [1881, 0]
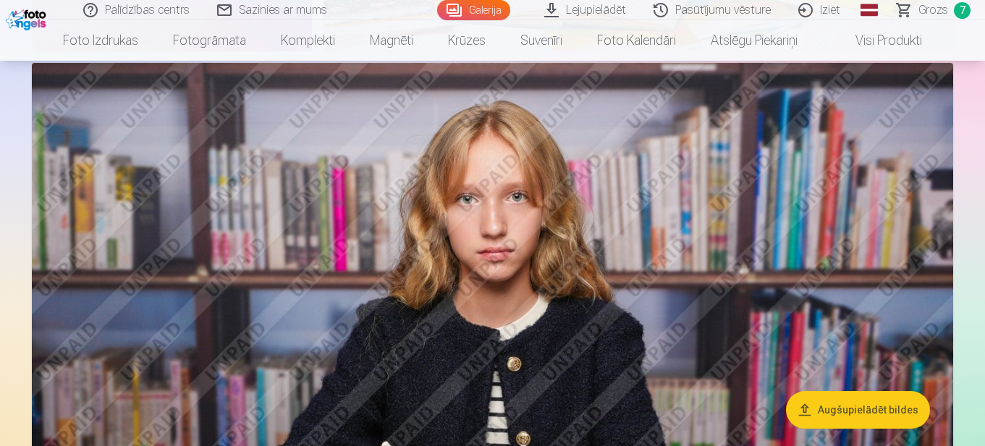
click at [496, 354] on img at bounding box center [492, 370] width 921 height 614
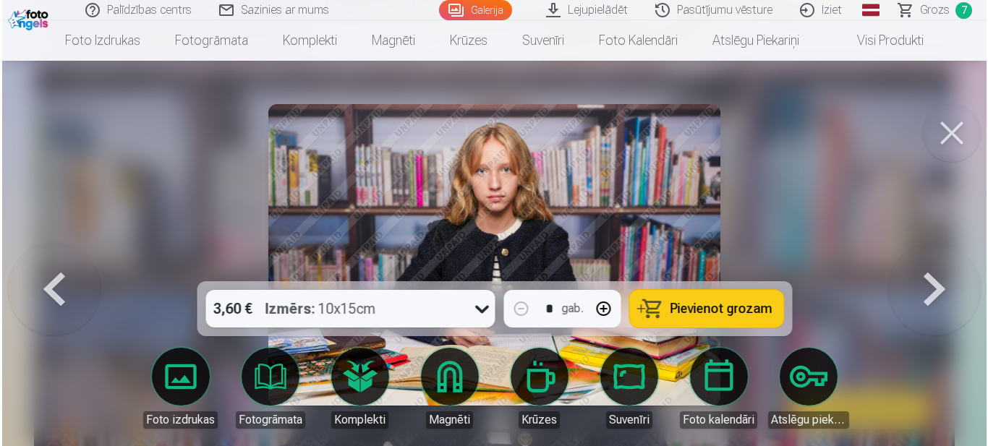
scroll to position [1887, 0]
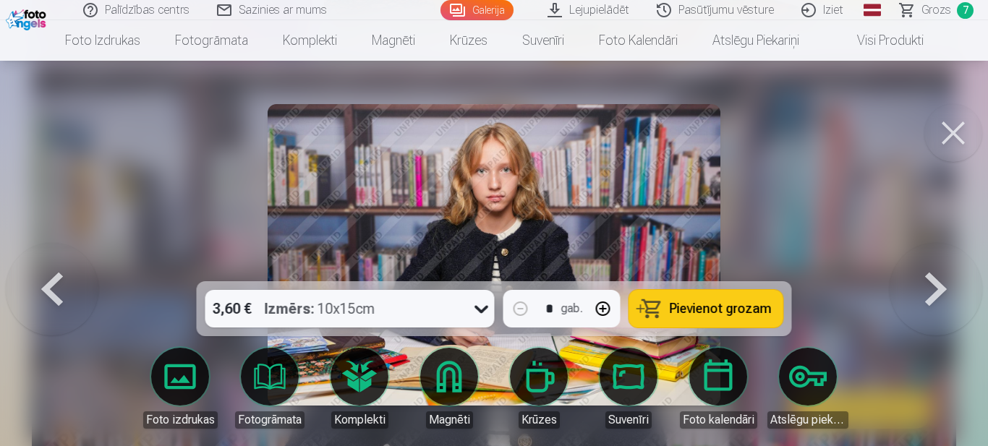
click at [712, 304] on span "Pievienot grozam" at bounding box center [721, 308] width 102 height 13
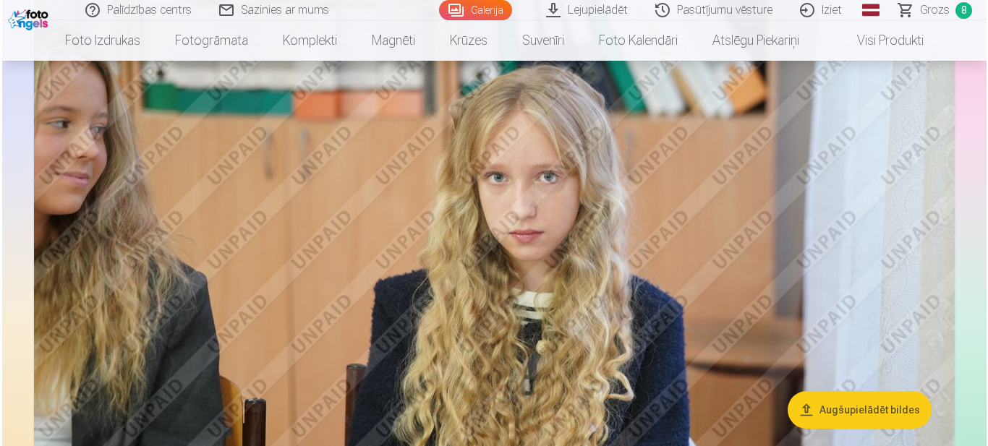
scroll to position [3256, 0]
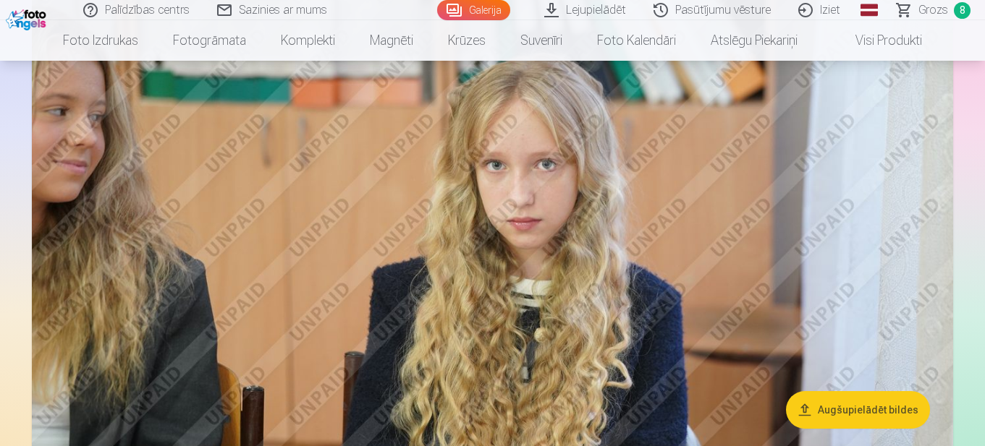
click at [453, 235] on img at bounding box center [492, 245] width 921 height 614
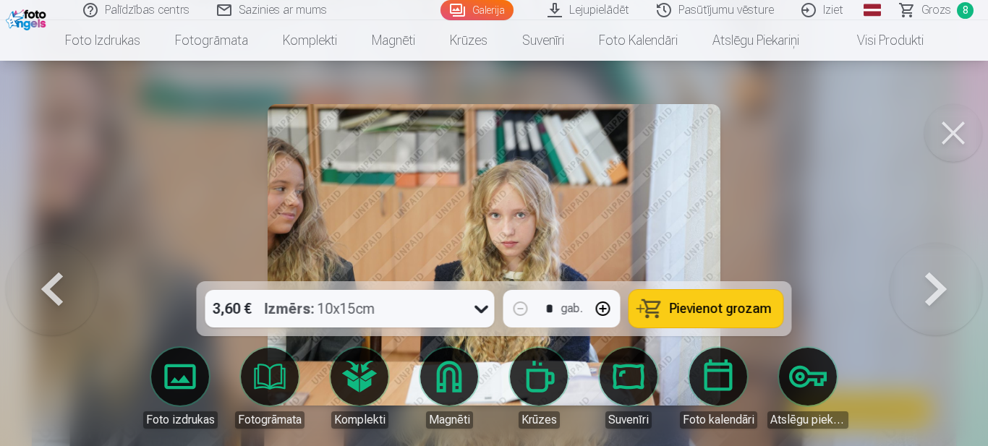
click at [708, 313] on span "Pievienot grozam" at bounding box center [721, 308] width 102 height 13
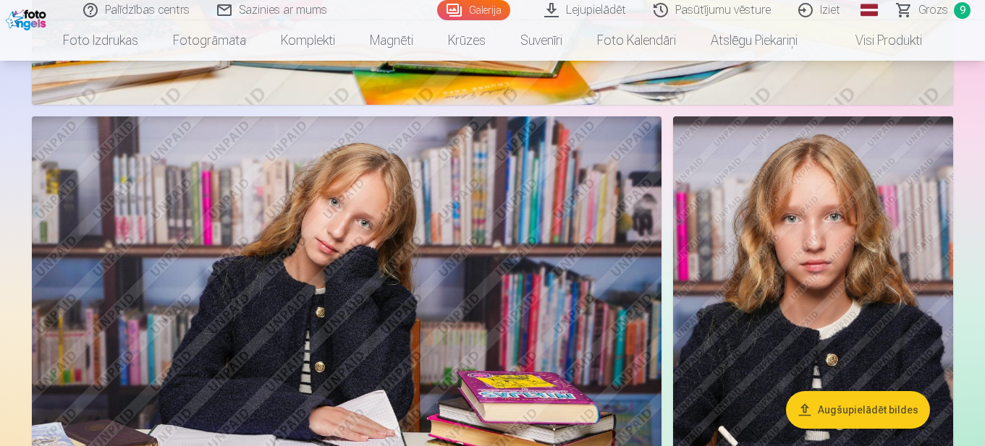
scroll to position [4402, 0]
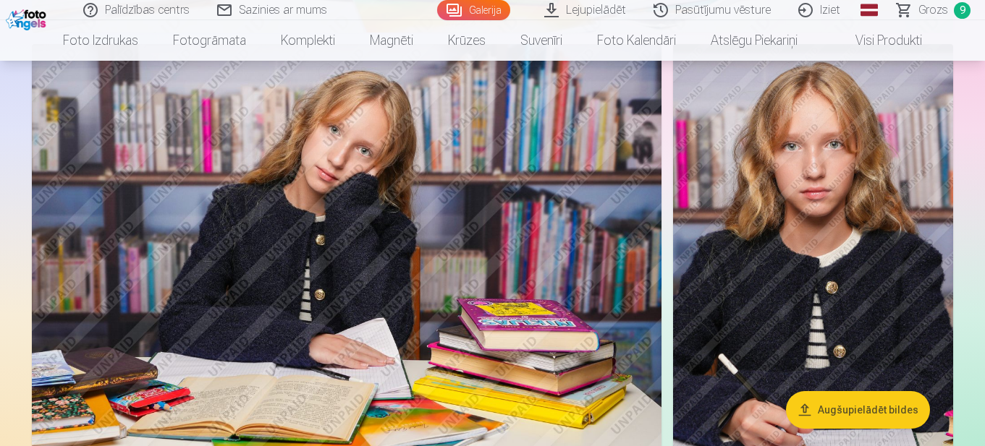
click at [849, 333] on img at bounding box center [813, 254] width 280 height 420
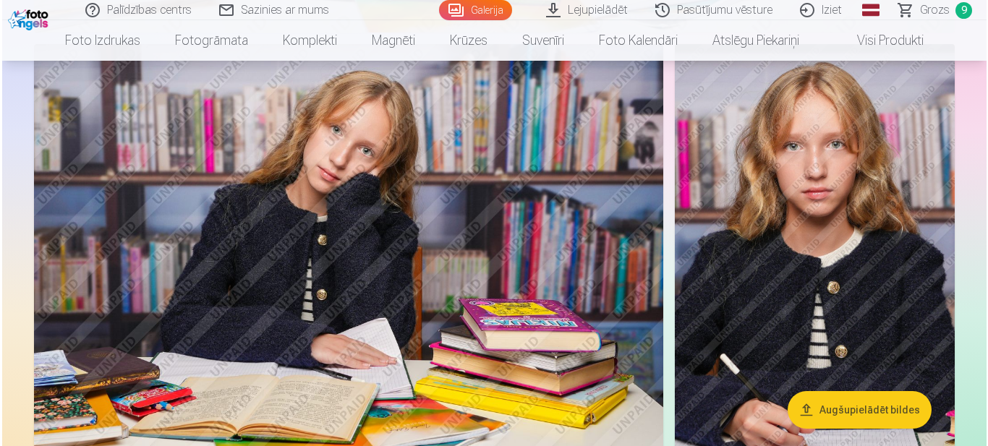
scroll to position [4415, 0]
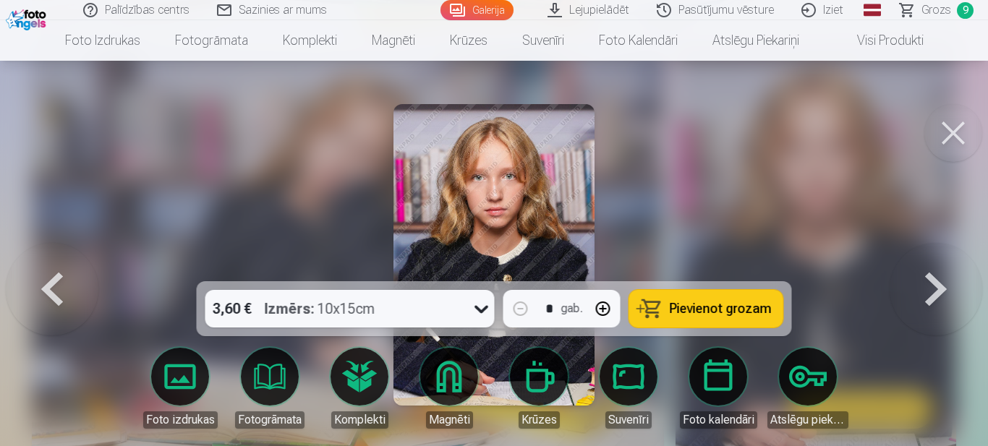
click at [734, 320] on button "Pievienot grozam" at bounding box center [707, 309] width 154 height 38
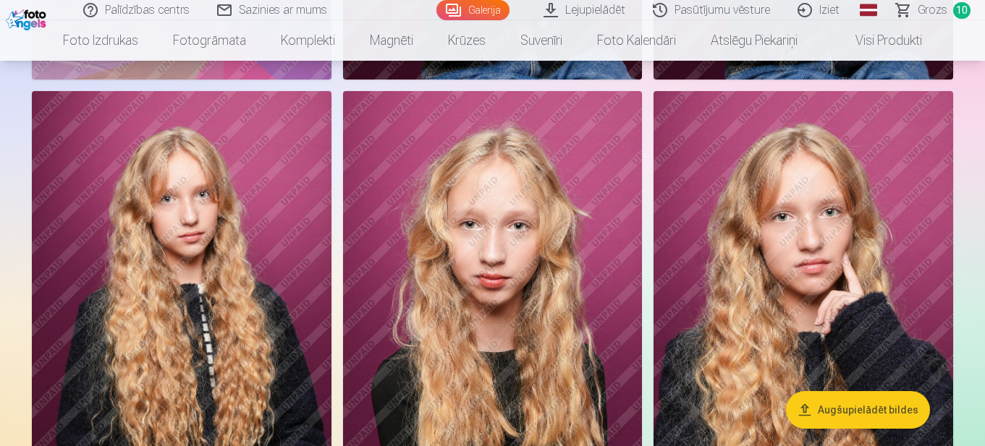
scroll to position [5270, 0]
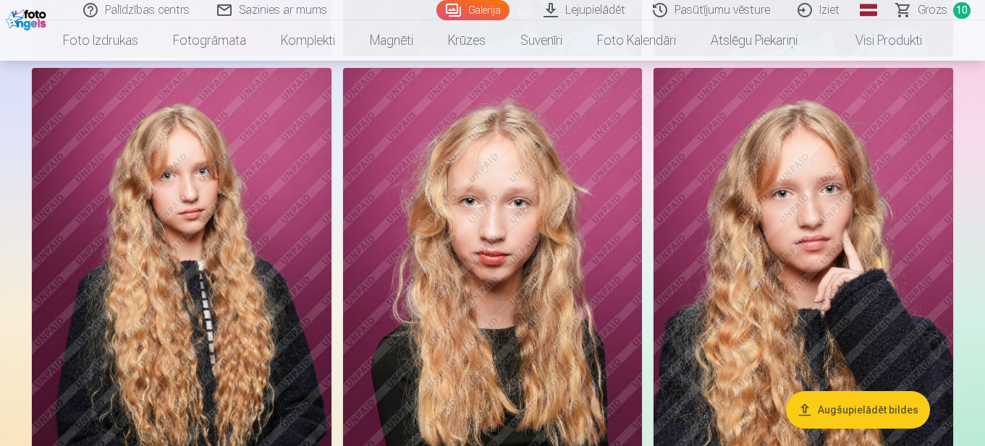
click at [206, 320] on img at bounding box center [182, 292] width 300 height 449
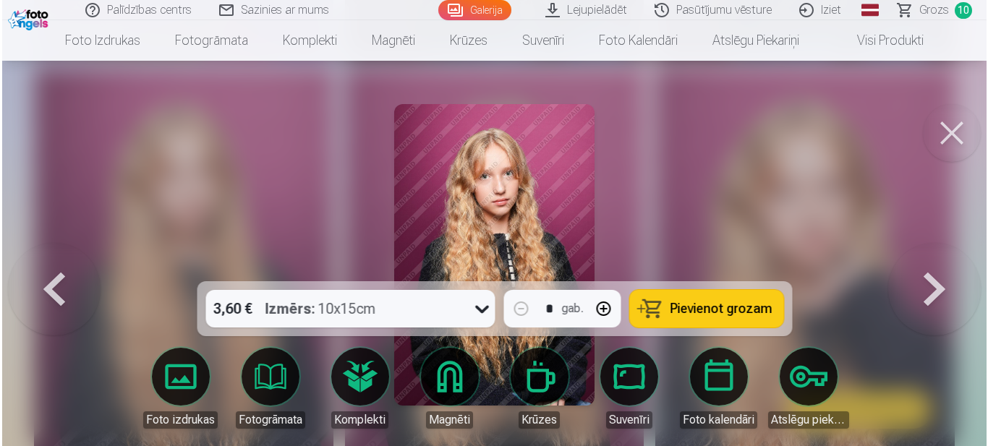
scroll to position [5289, 0]
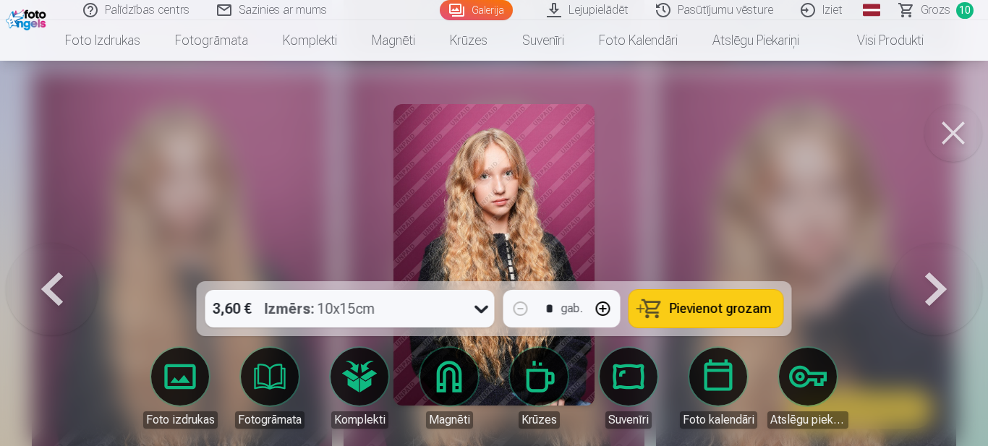
click at [710, 313] on span "Pievienot grozam" at bounding box center [721, 308] width 102 height 13
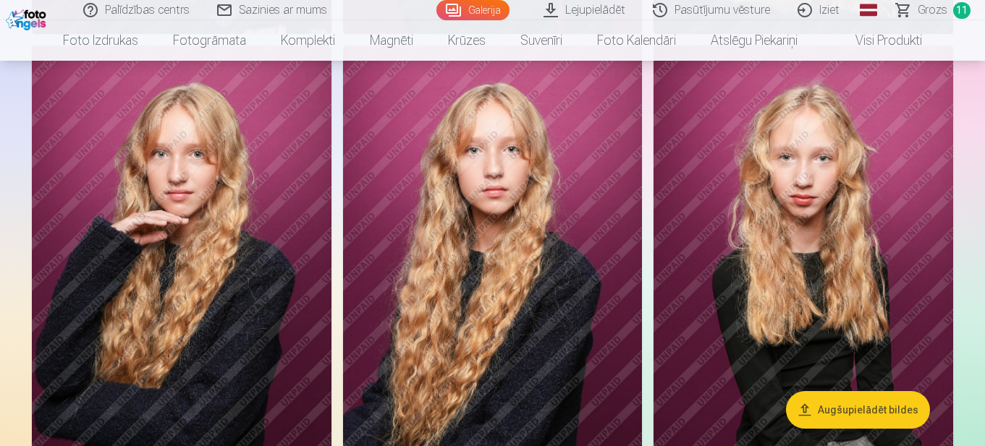
scroll to position [5776, 0]
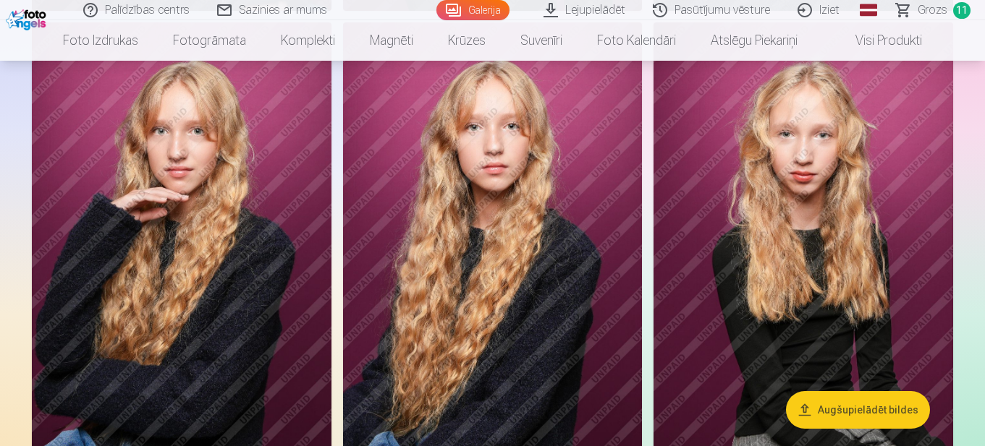
click at [460, 248] on img at bounding box center [493, 246] width 300 height 449
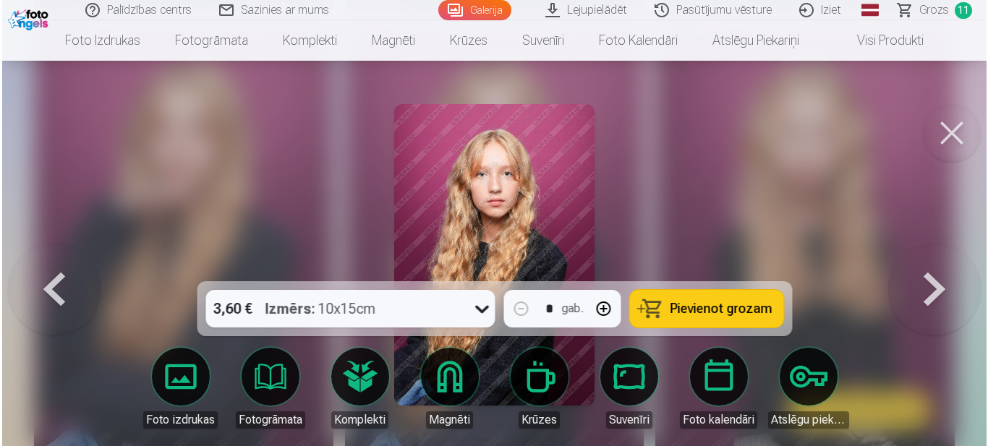
scroll to position [5797, 0]
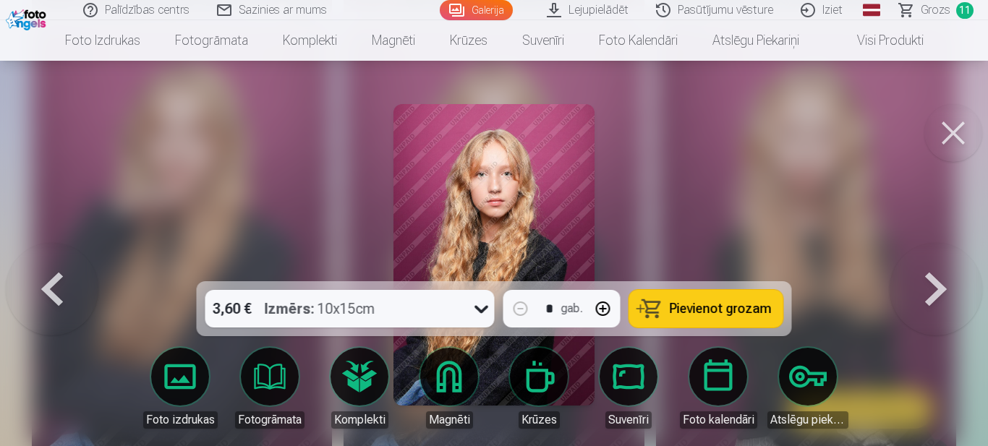
click at [684, 309] on span "Pievienot grozam" at bounding box center [721, 308] width 102 height 13
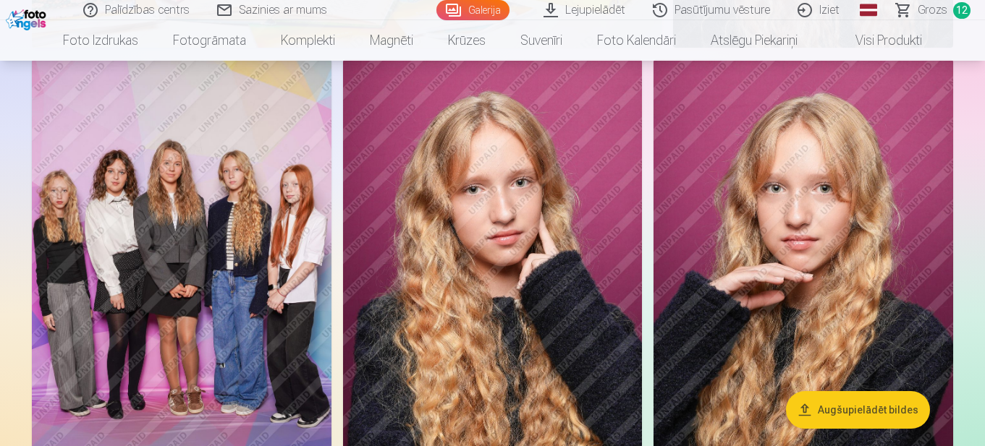
scroll to position [7006, 0]
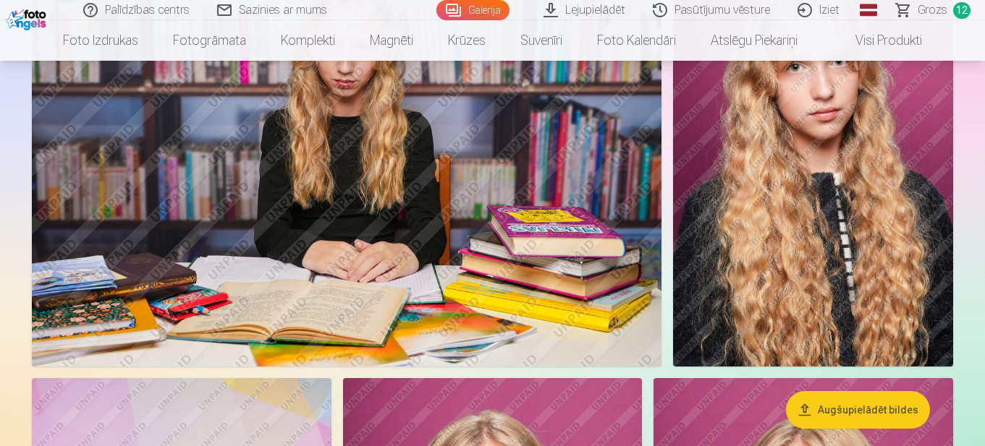
click at [929, 12] on span "Grozs" at bounding box center [932, 9] width 30 height 17
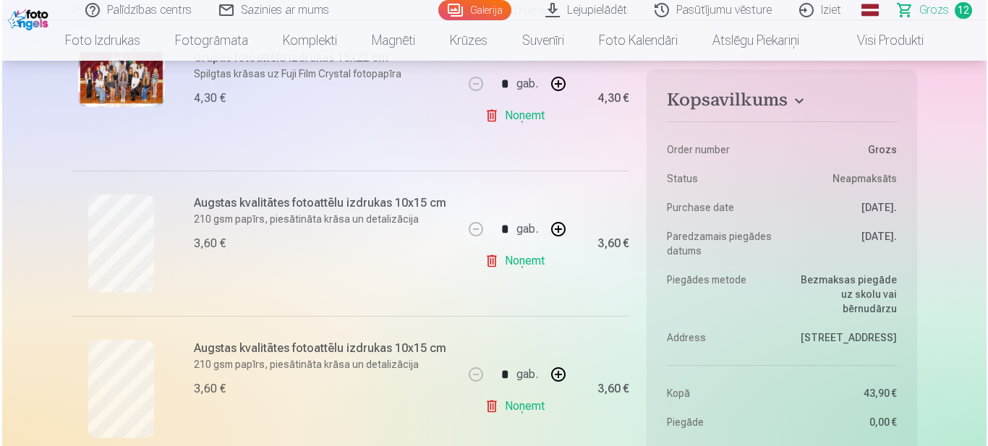
scroll to position [289, 0]
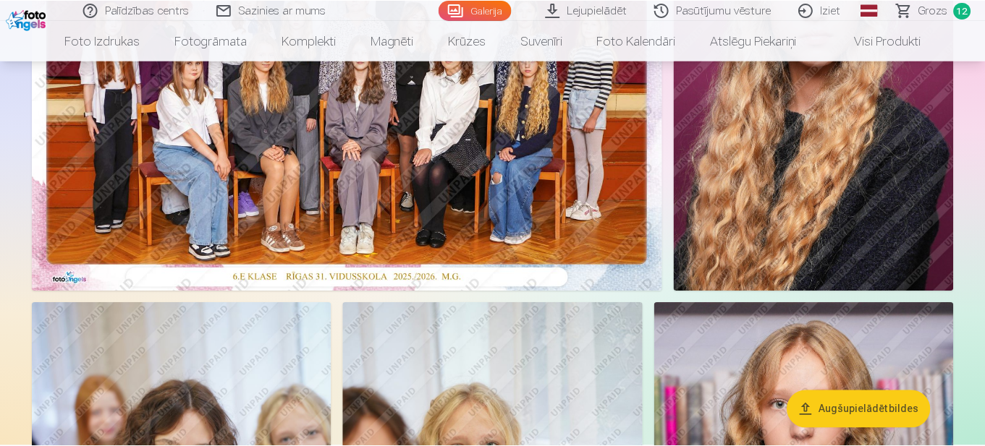
scroll to position [6976, 0]
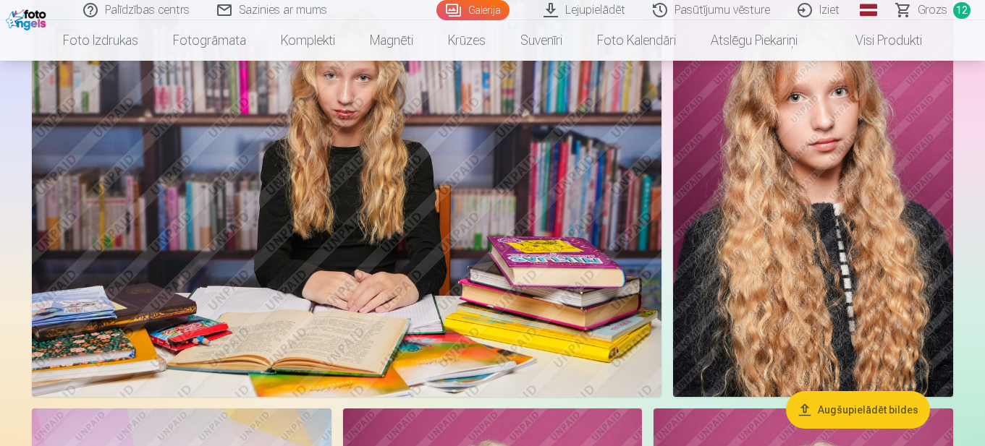
click at [933, 14] on span "Grozs" at bounding box center [932, 9] width 30 height 17
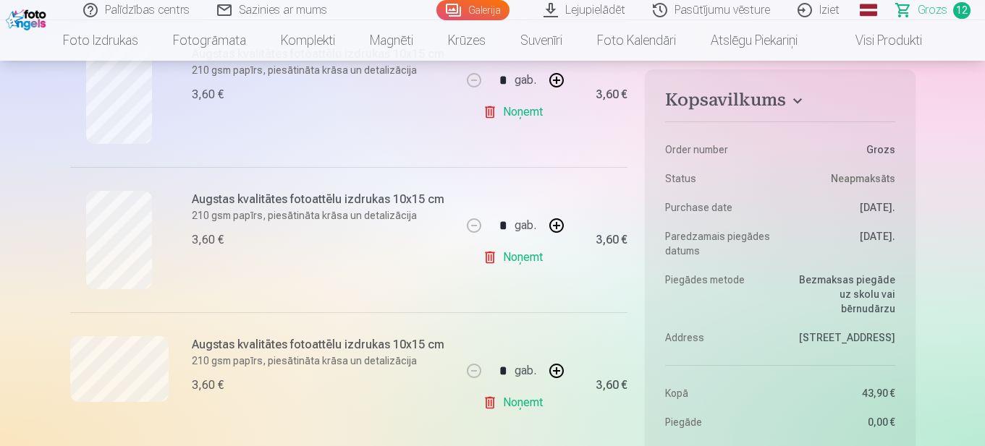
scroll to position [1085, 0]
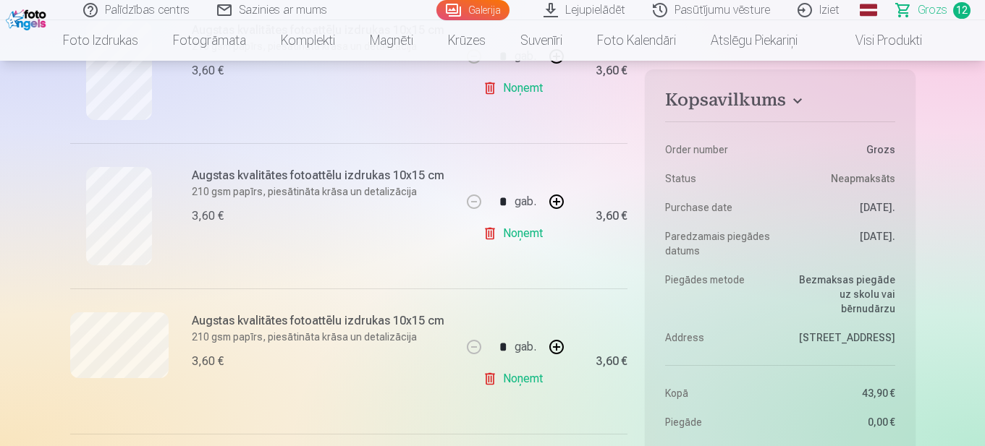
click at [490, 380] on link "Noņemt" at bounding box center [516, 379] width 66 height 29
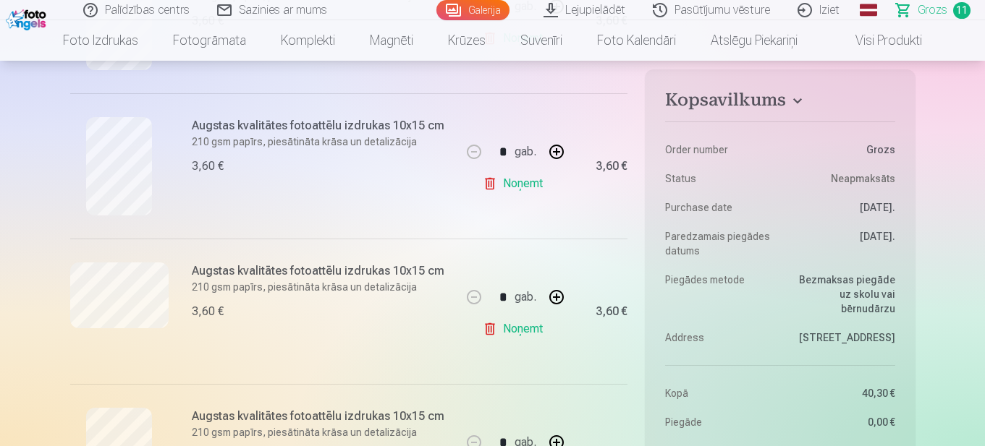
scroll to position [1158, 0]
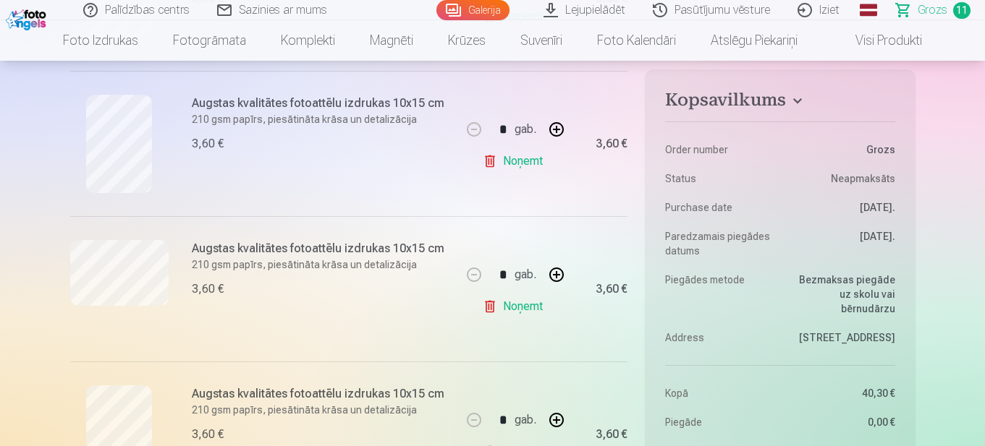
click at [497, 164] on link "Noņemt" at bounding box center [516, 161] width 66 height 29
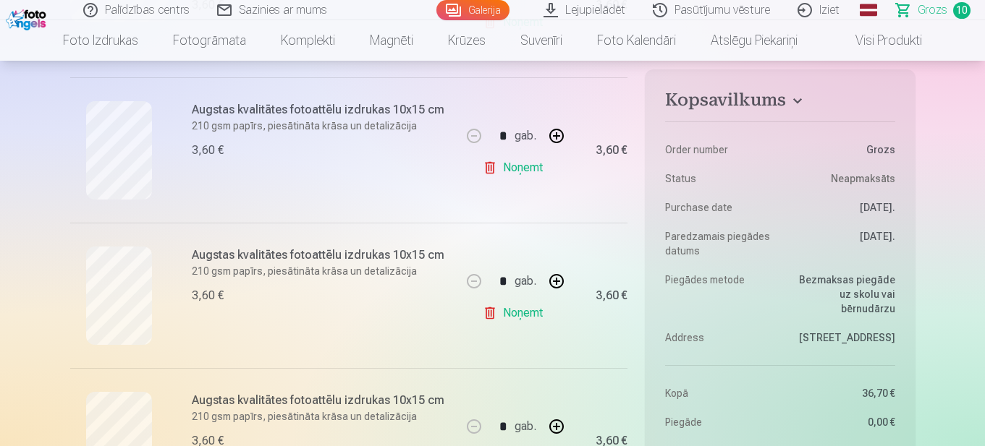
scroll to position [1302, 0]
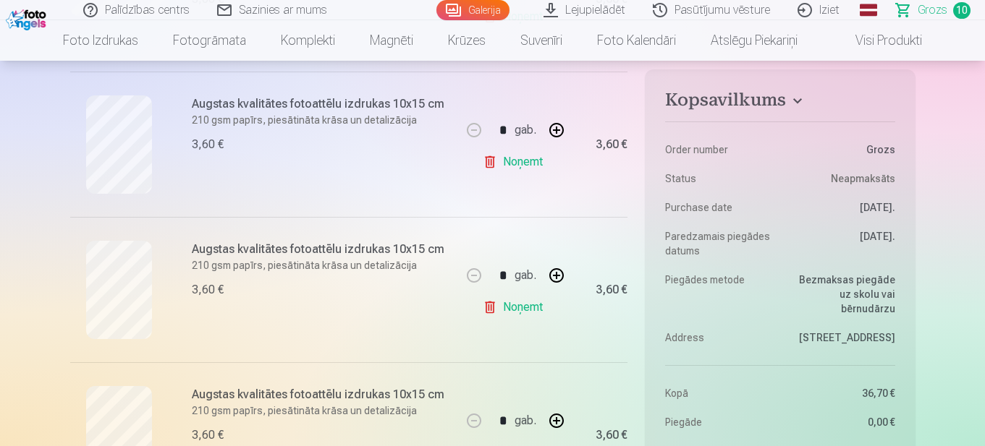
click at [499, 312] on link "Noņemt" at bounding box center [516, 307] width 66 height 29
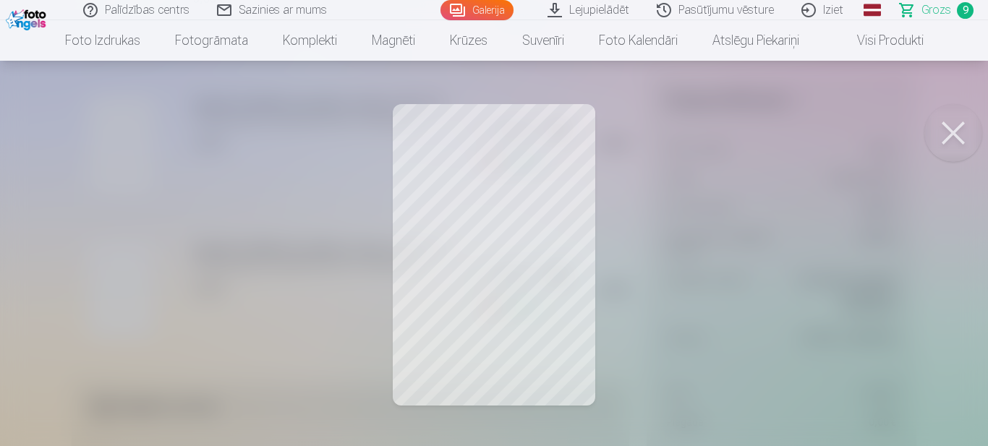
click at [946, 151] on button at bounding box center [954, 133] width 58 height 58
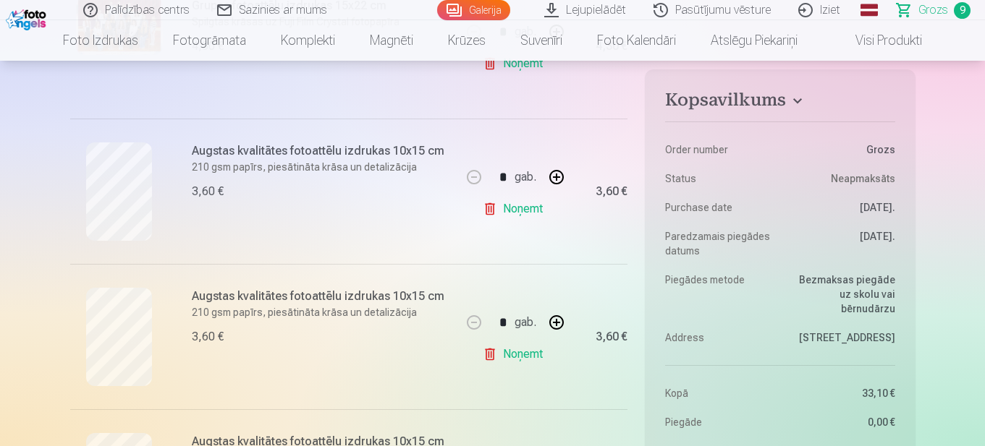
scroll to position [362, 0]
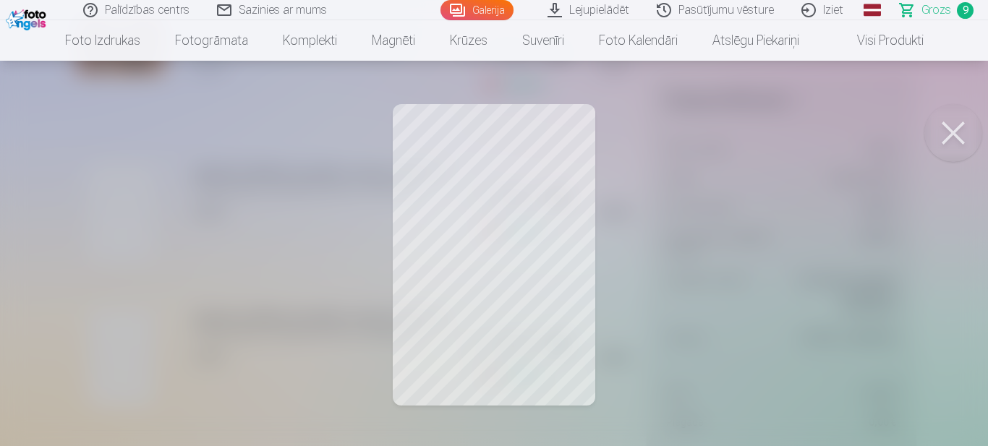
click at [947, 129] on button at bounding box center [954, 133] width 58 height 58
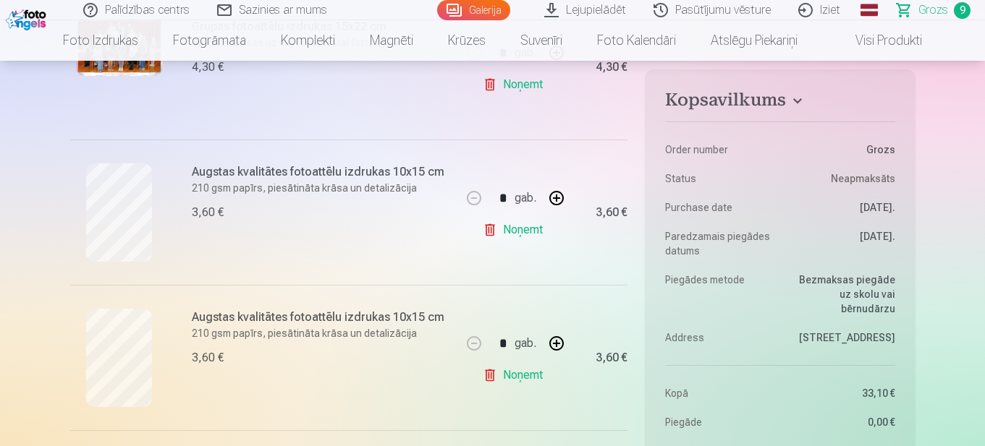
click at [496, 233] on link "Noņemt" at bounding box center [516, 230] width 66 height 29
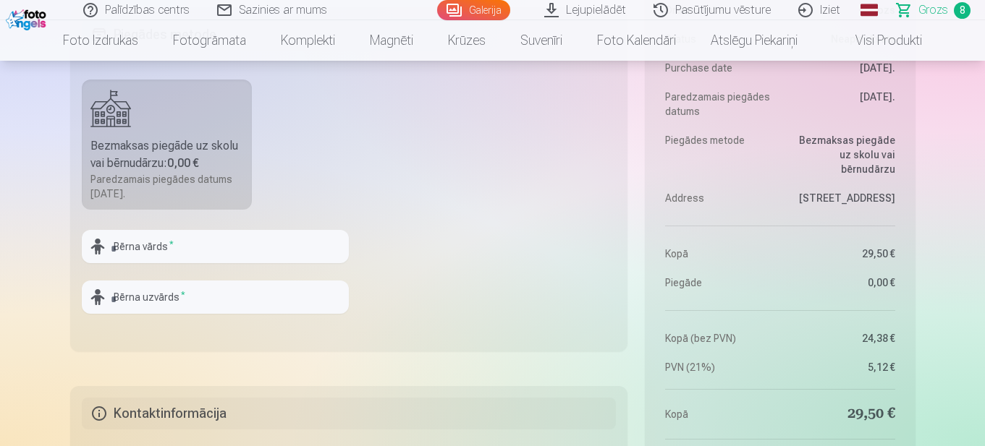
scroll to position [1592, 0]
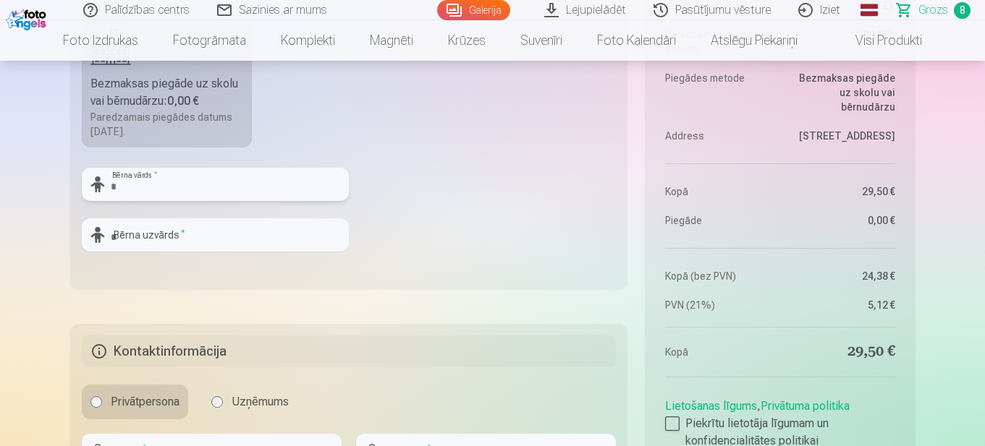
click at [177, 186] on input "text" at bounding box center [215, 184] width 267 height 33
type input "**********"
click at [183, 230] on input "text" at bounding box center [215, 235] width 267 height 33
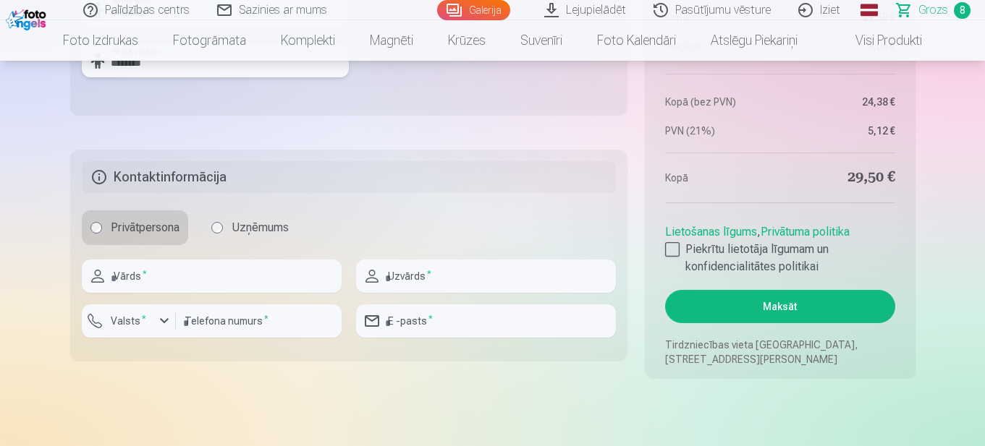
scroll to position [1809, 0]
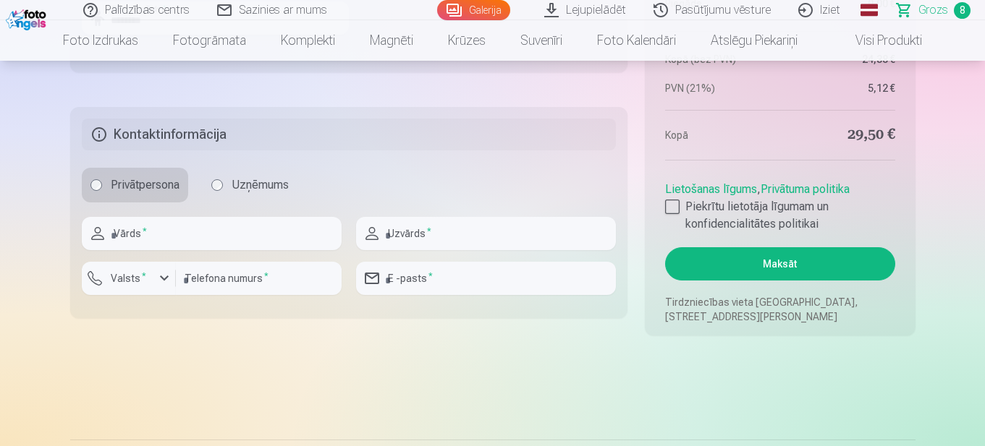
type input "********"
click at [174, 235] on input "text" at bounding box center [212, 233] width 260 height 33
type input "*****"
type input "********"
click at [162, 279] on div "button" at bounding box center [164, 278] width 17 height 17
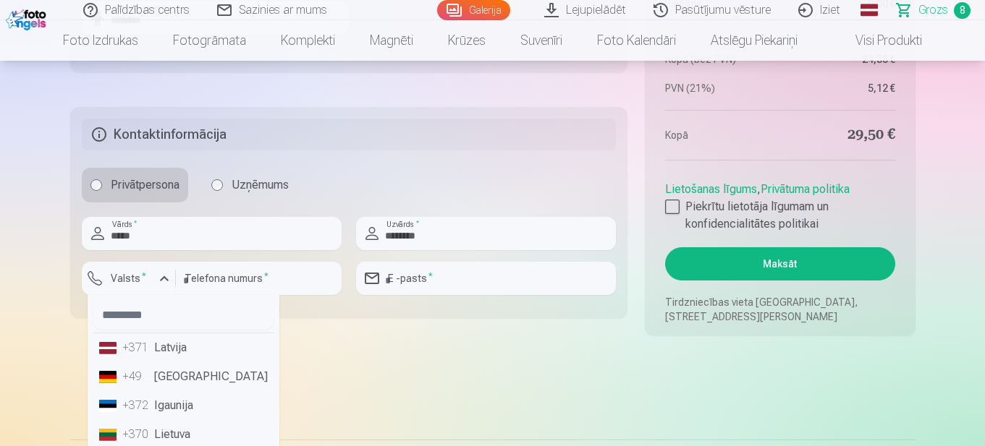
click at [172, 352] on li "+371 Latvija" at bounding box center [183, 348] width 180 height 29
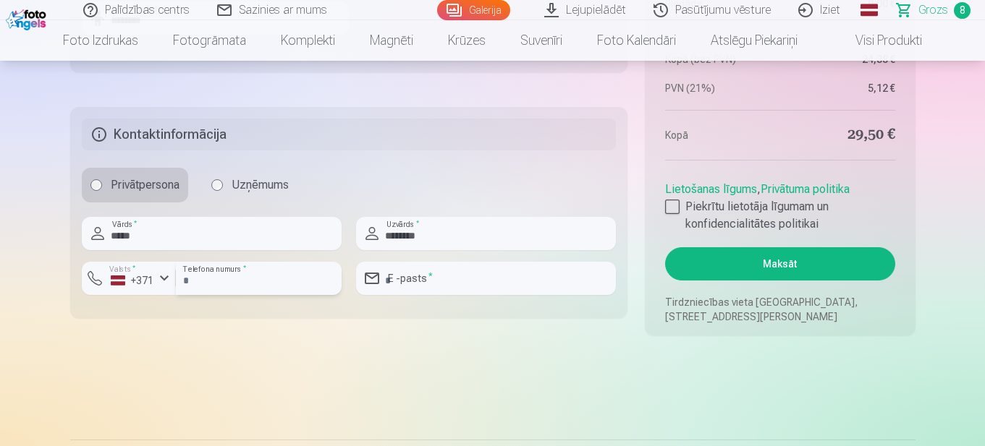
click at [281, 285] on input "number" at bounding box center [259, 278] width 166 height 33
type input "********"
click at [471, 276] on input "email" at bounding box center [486, 278] width 260 height 33
type input "**********"
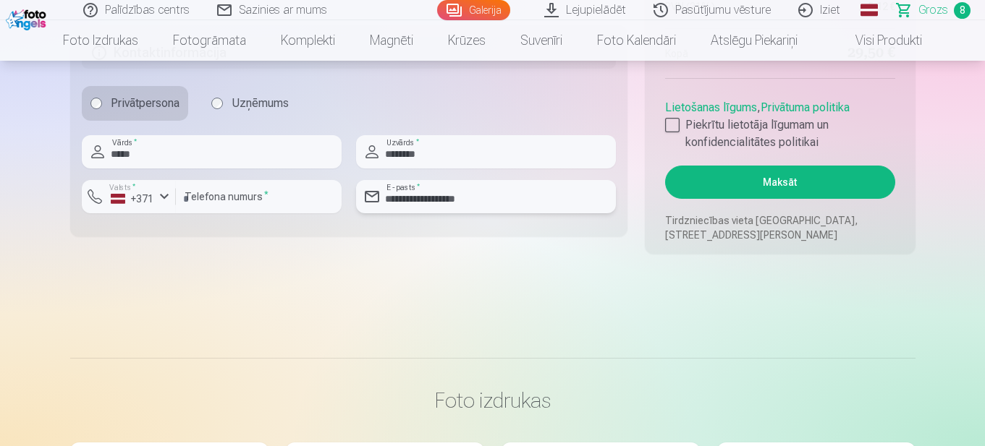
scroll to position [1954, 0]
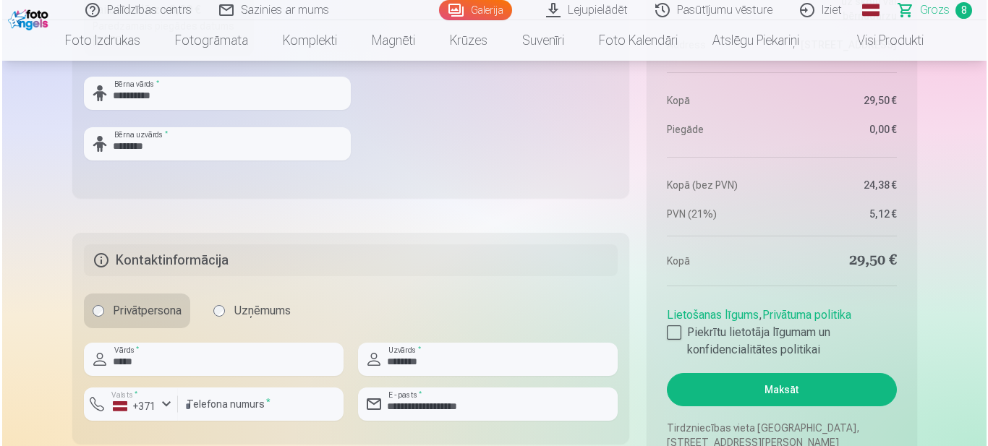
scroll to position [1809, 0]
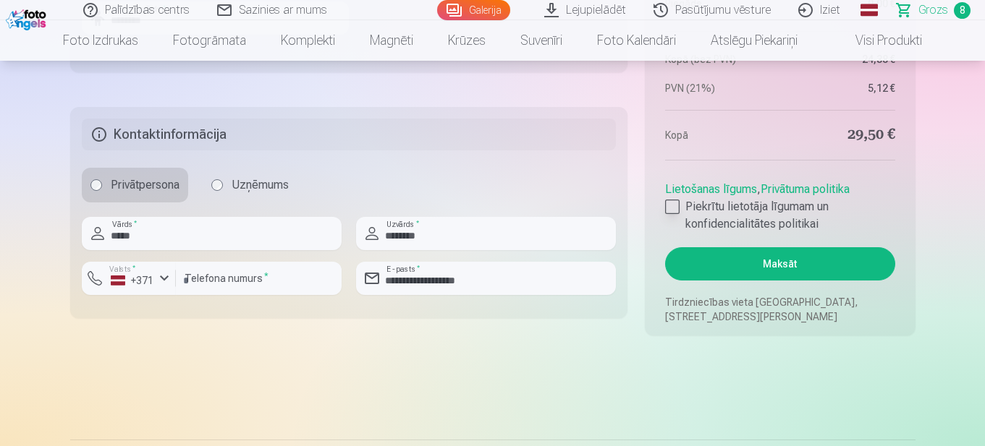
click at [669, 205] on div at bounding box center [672, 207] width 14 height 14
click at [759, 269] on button "Maksāt" at bounding box center [779, 263] width 229 height 33
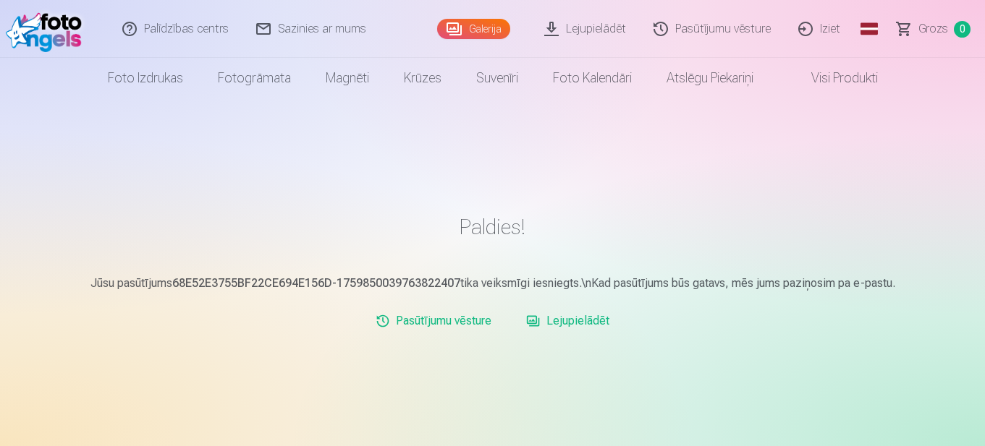
click at [824, 25] on link "Iziet" at bounding box center [819, 29] width 69 height 58
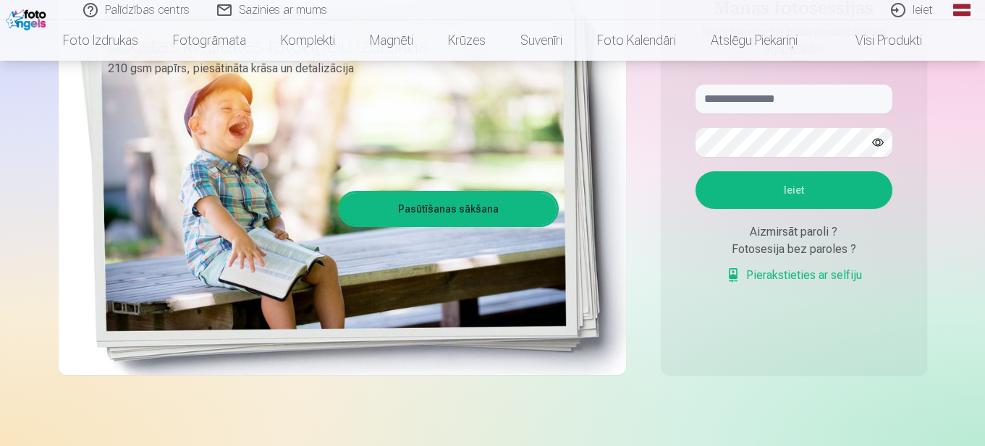
scroll to position [217, 0]
